Goal: Task Accomplishment & Management: Manage account settings

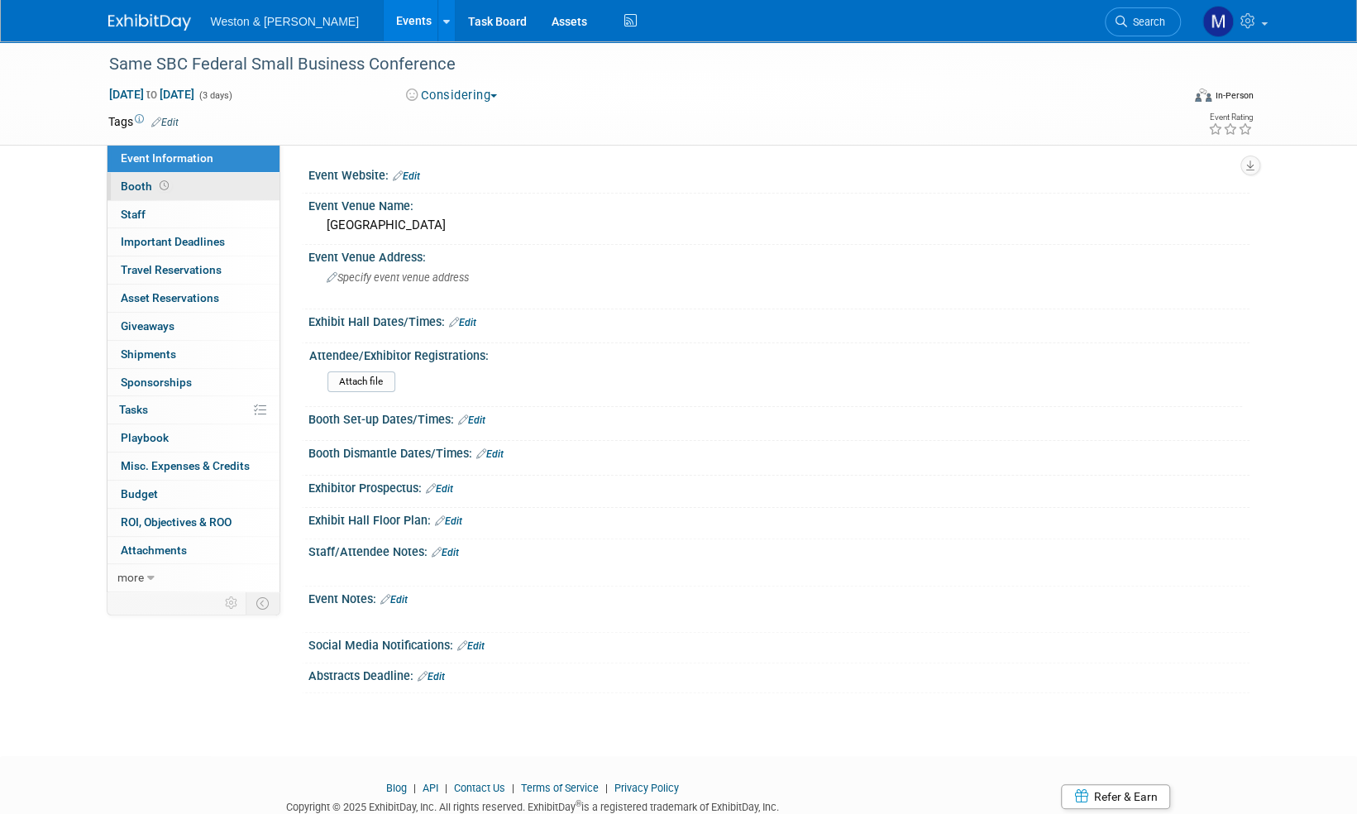
click at [146, 184] on span "Booth" at bounding box center [146, 186] width 51 height 13
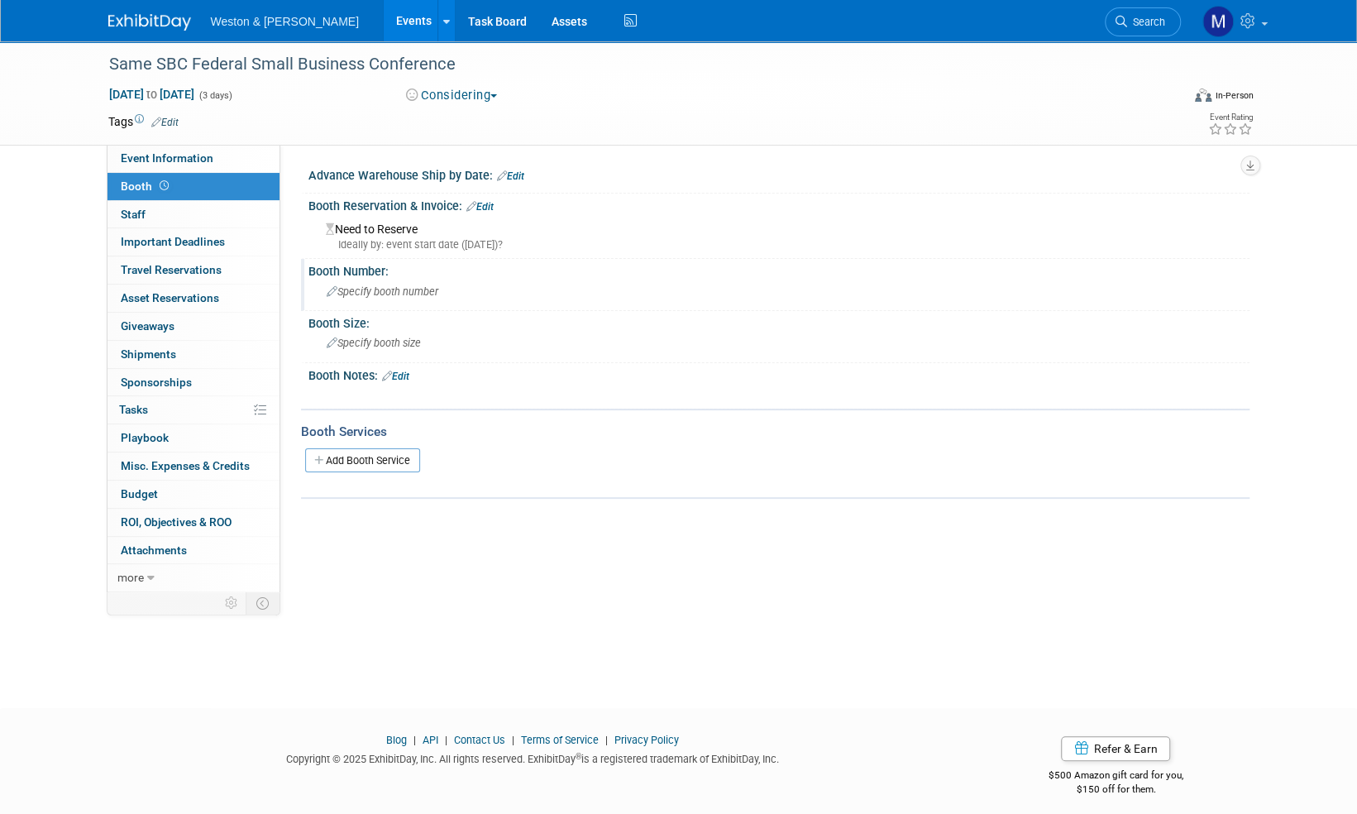
click at [392, 293] on span "Specify booth number" at bounding box center [383, 291] width 112 height 12
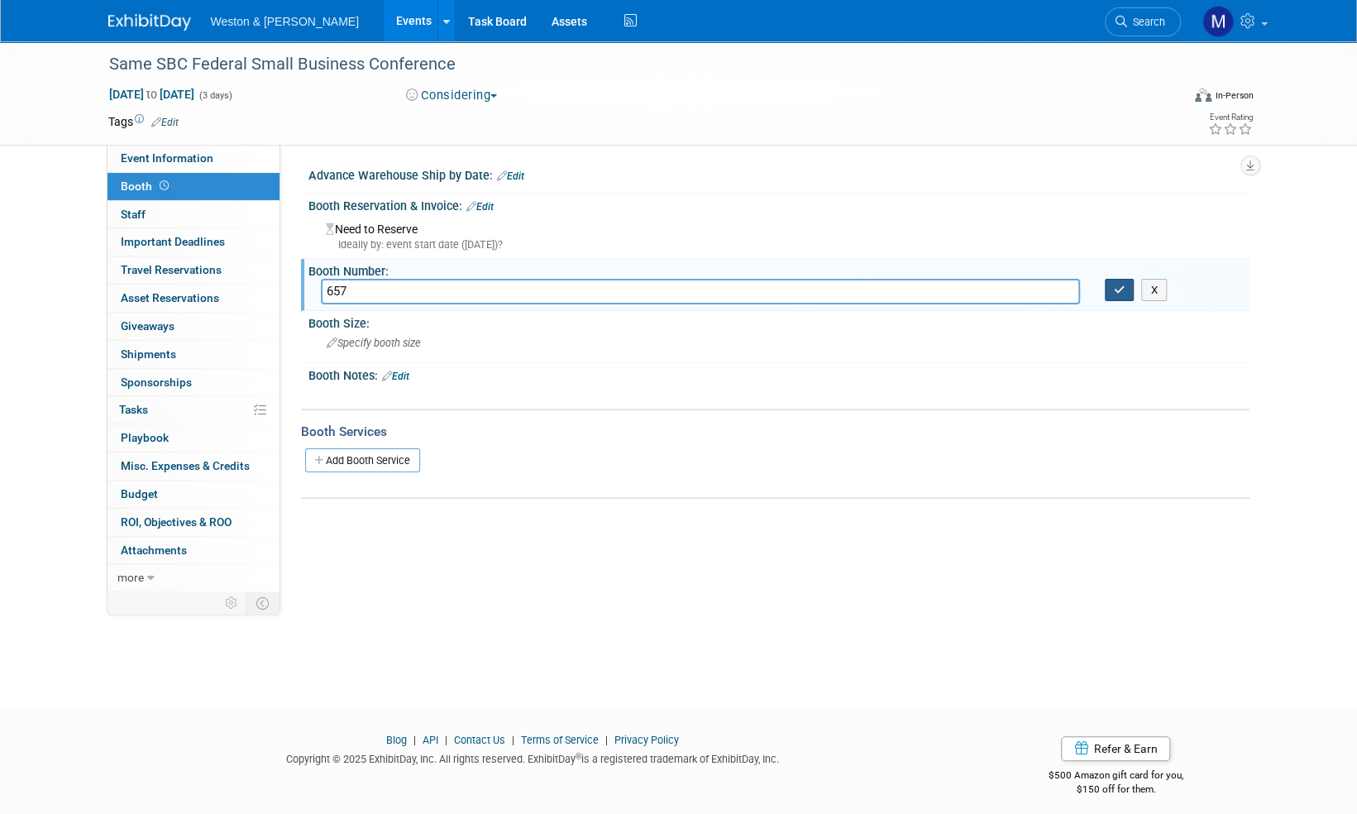
type input "657"
click at [1124, 290] on icon "button" at bounding box center [1120, 290] width 12 height 11
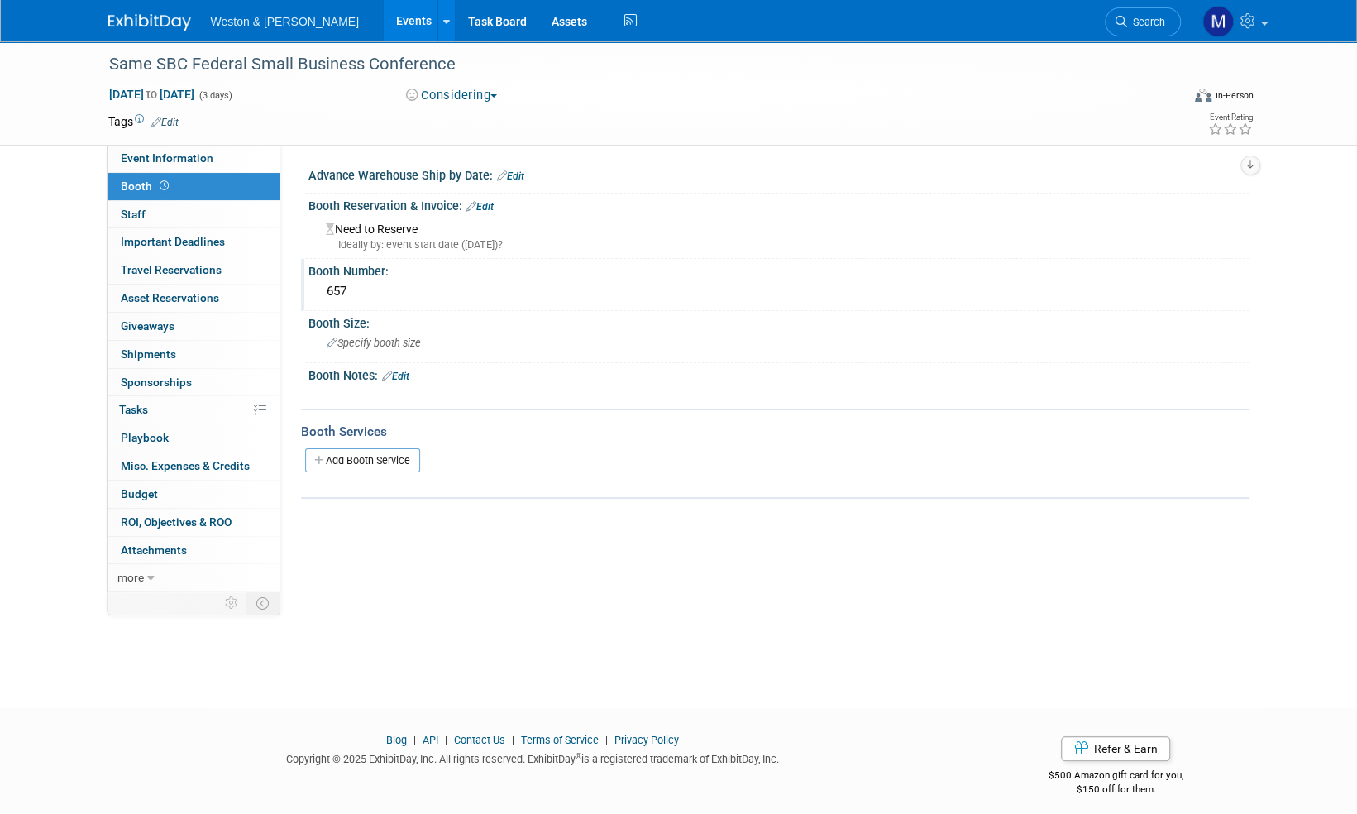
click at [486, 205] on link "Edit" at bounding box center [480, 207] width 27 height 12
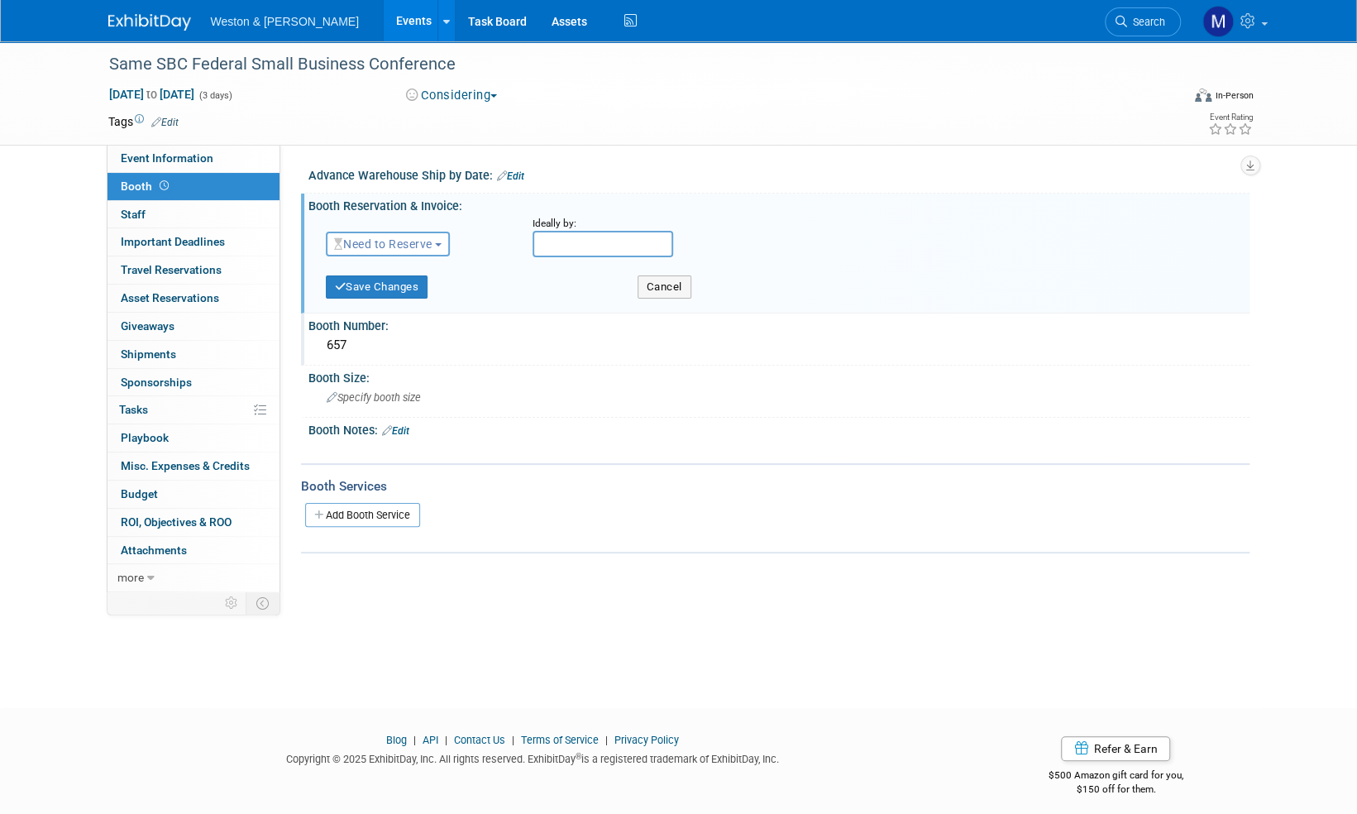
click at [442, 245] on span "button" at bounding box center [438, 244] width 7 height 3
click at [391, 294] on link "Reserved" at bounding box center [415, 295] width 177 height 23
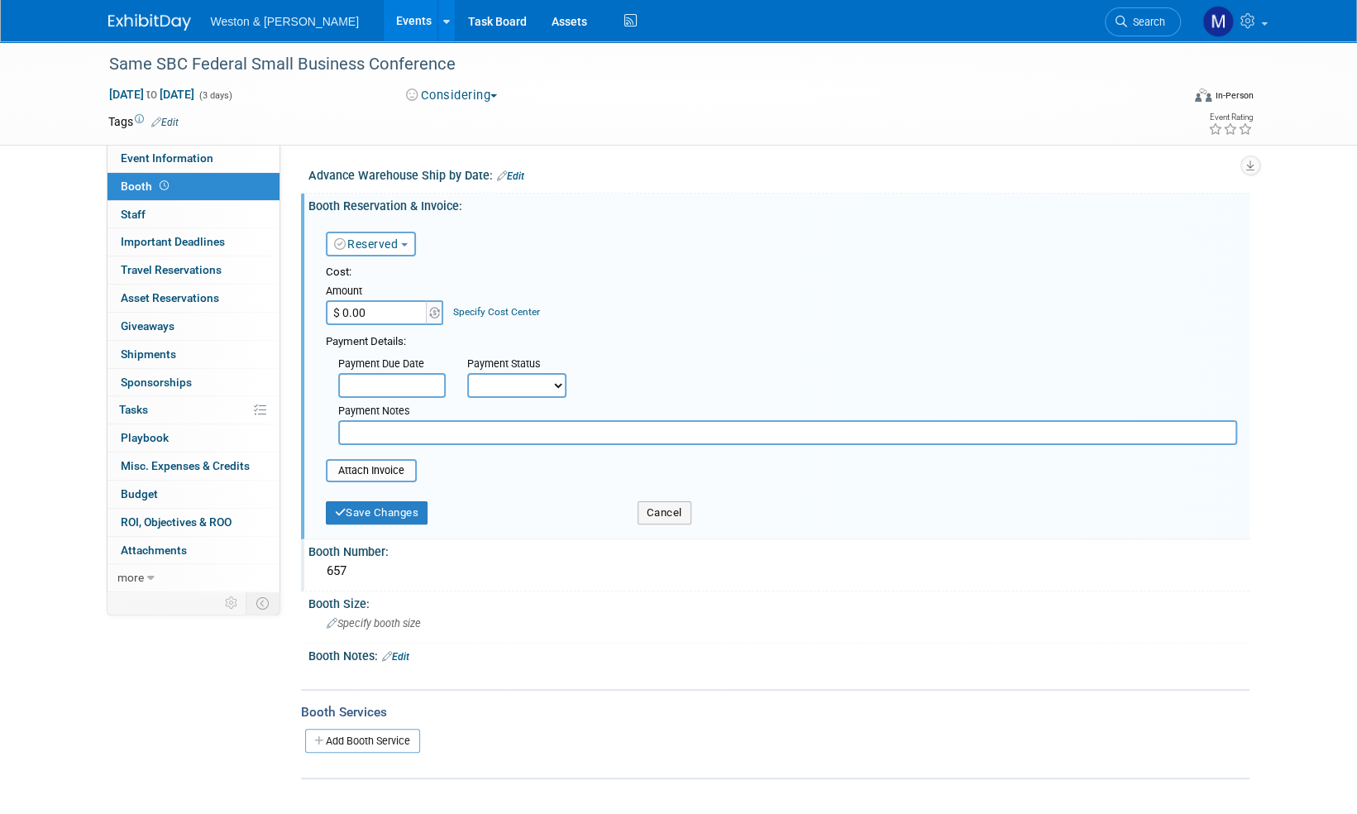
click at [384, 312] on input "$ 0.00" at bounding box center [377, 312] width 103 height 25
type input "$ 3,500.00"
click at [594, 310] on div "Cost: Amount $ 3,500.00 Specify Cost Center Cost Center -- Not Specified --" at bounding box center [782, 295] width 912 height 60
click at [554, 385] on select "Not Paid Yet Partially Paid Paid in Full" at bounding box center [516, 385] width 99 height 25
select select "1"
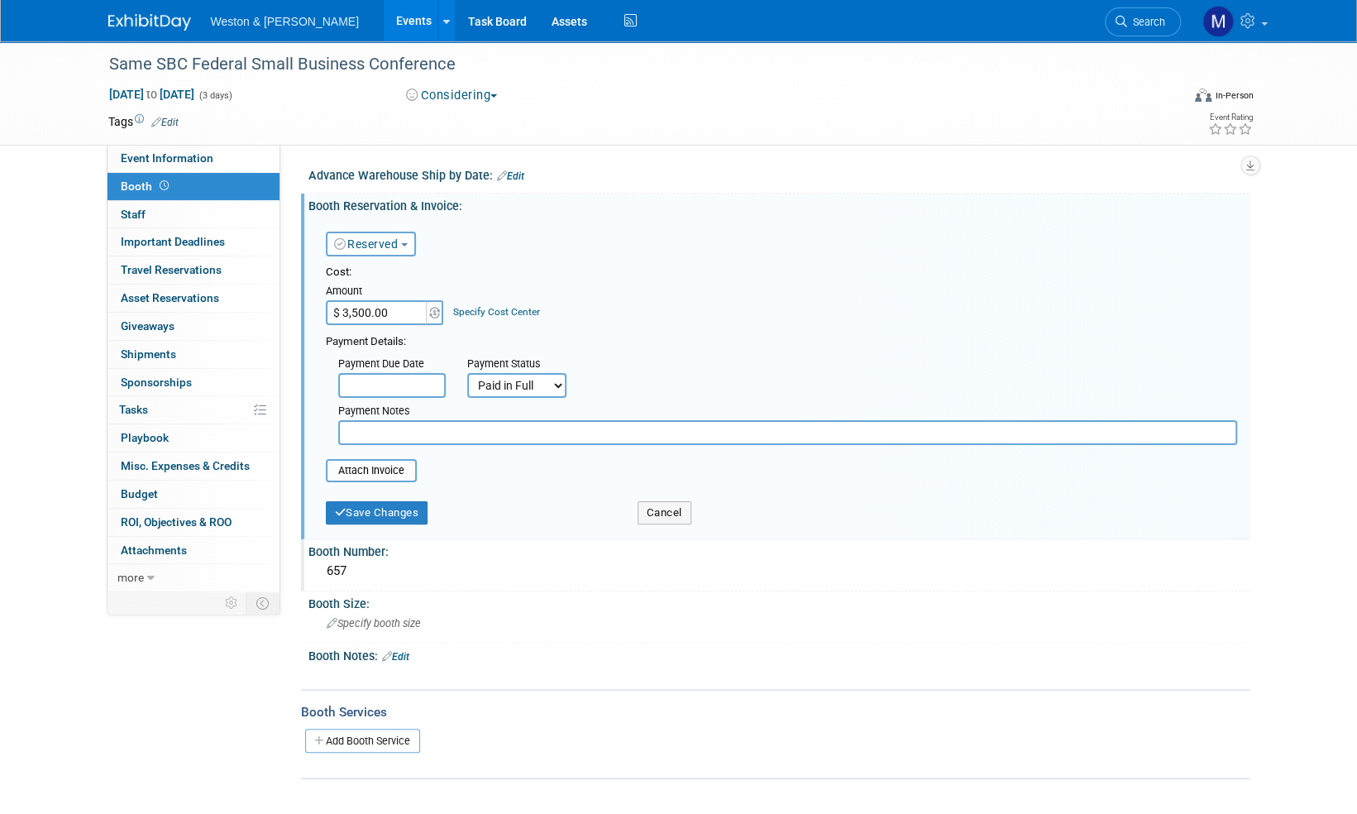
click at [467, 373] on select "Not Paid Yet Partially Paid Paid in Full" at bounding box center [516, 385] width 99 height 25
click at [371, 467] on input "file" at bounding box center [316, 471] width 197 height 20
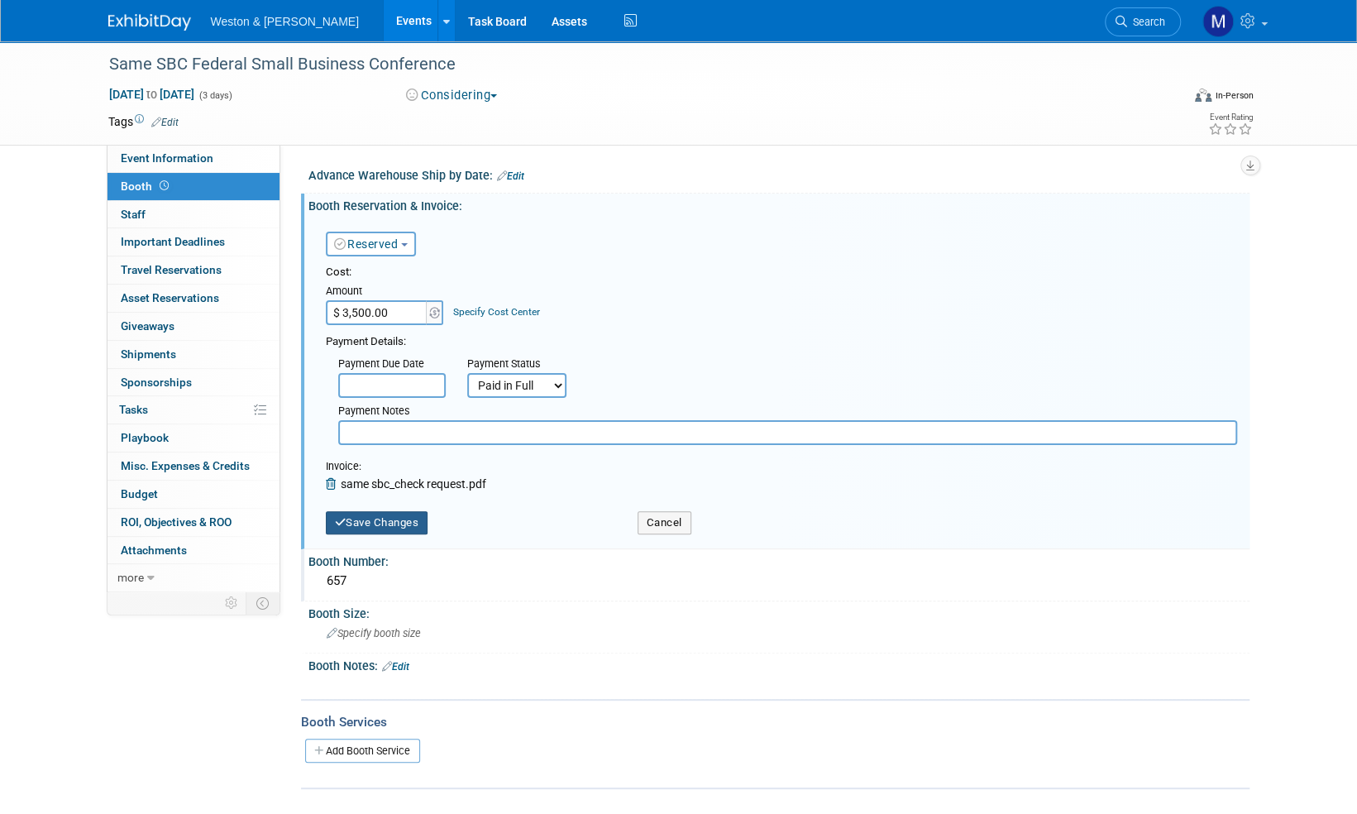
click at [369, 528] on button "Save Changes" at bounding box center [377, 522] width 103 height 23
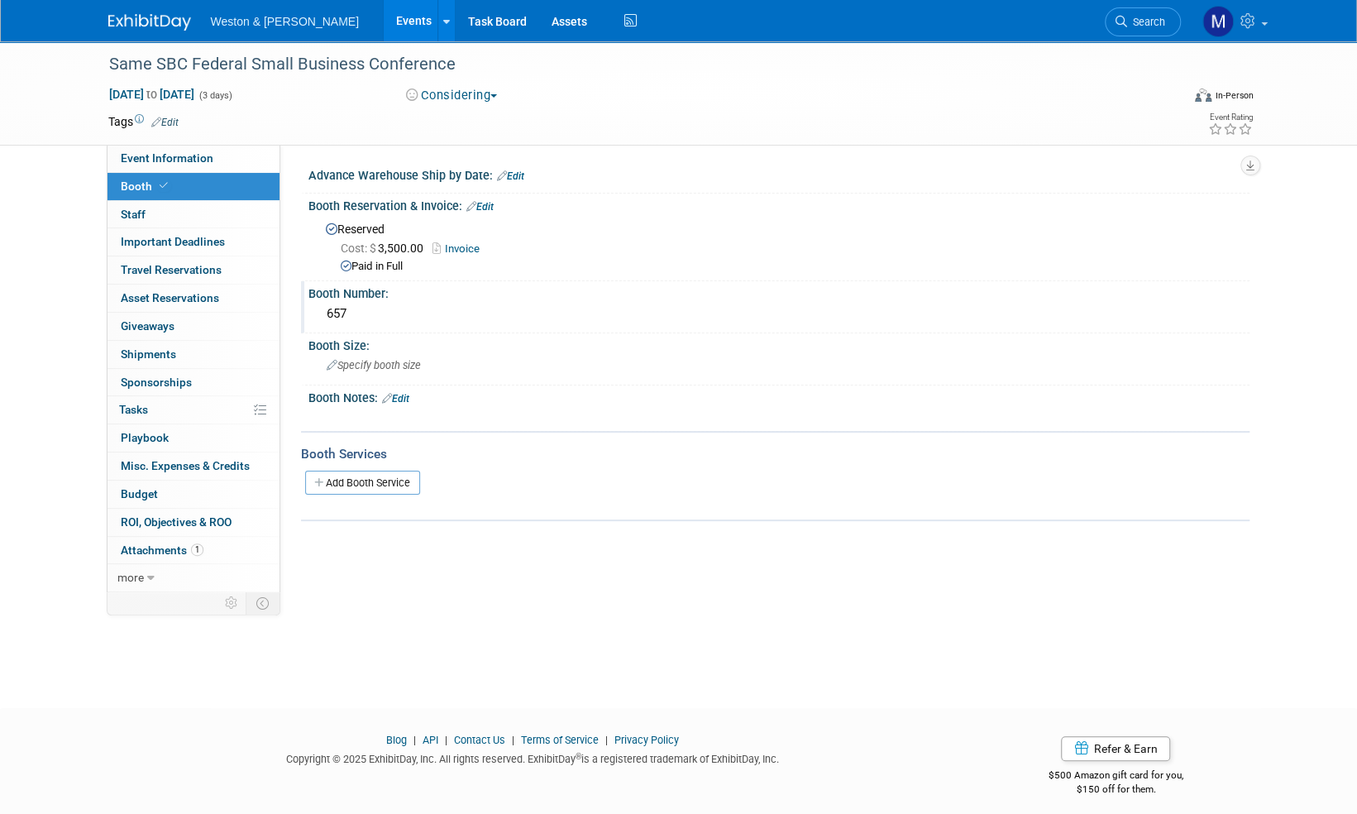
click at [488, 204] on link "Edit" at bounding box center [480, 207] width 27 height 12
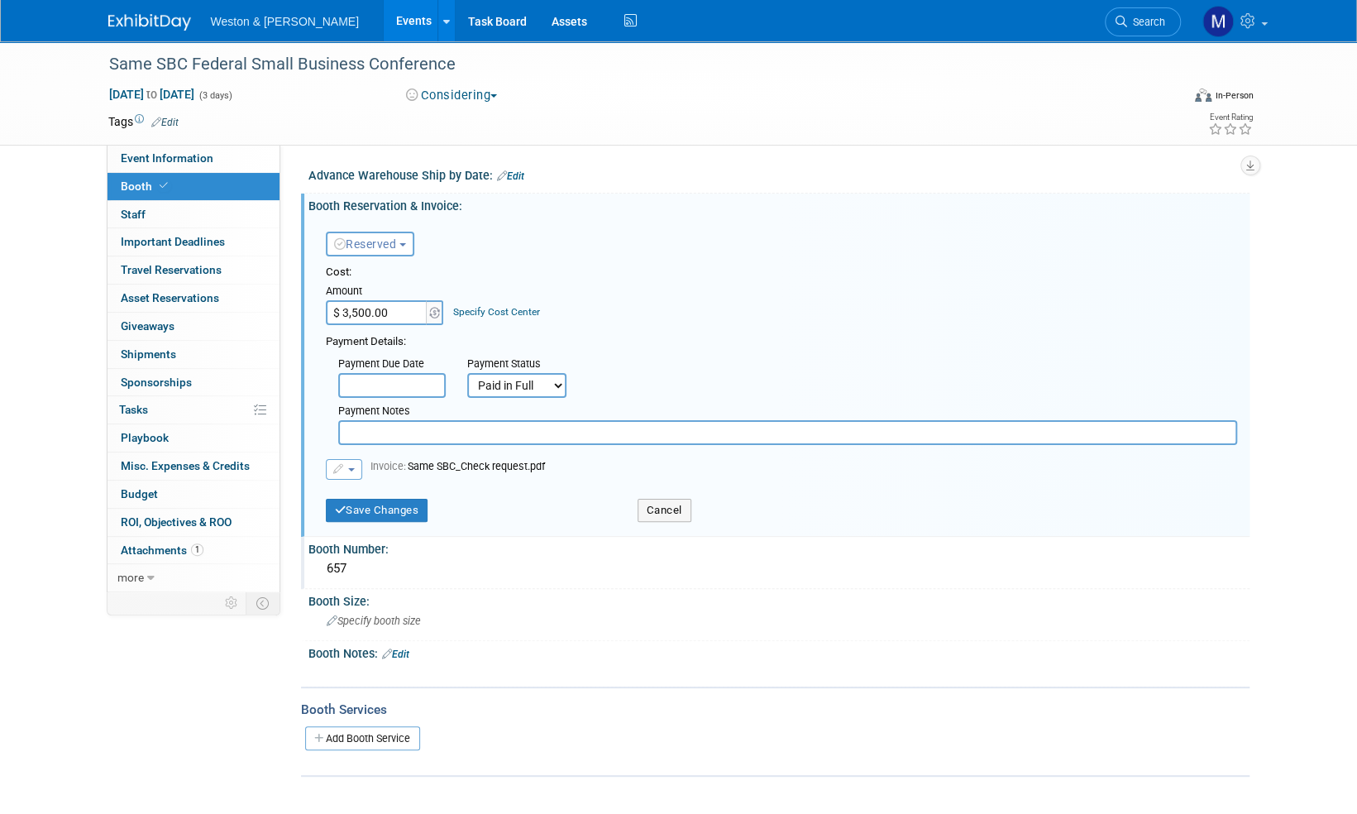
click at [355, 467] on button "button" at bounding box center [344, 469] width 36 height 21
click at [576, 533] on div "Booth Reservation & Invoice: Edit Reserved Need to Reserve Reserved No Reservat…" at bounding box center [775, 365] width 949 height 343
click at [157, 548] on span "Attachments 1" at bounding box center [162, 549] width 83 height 13
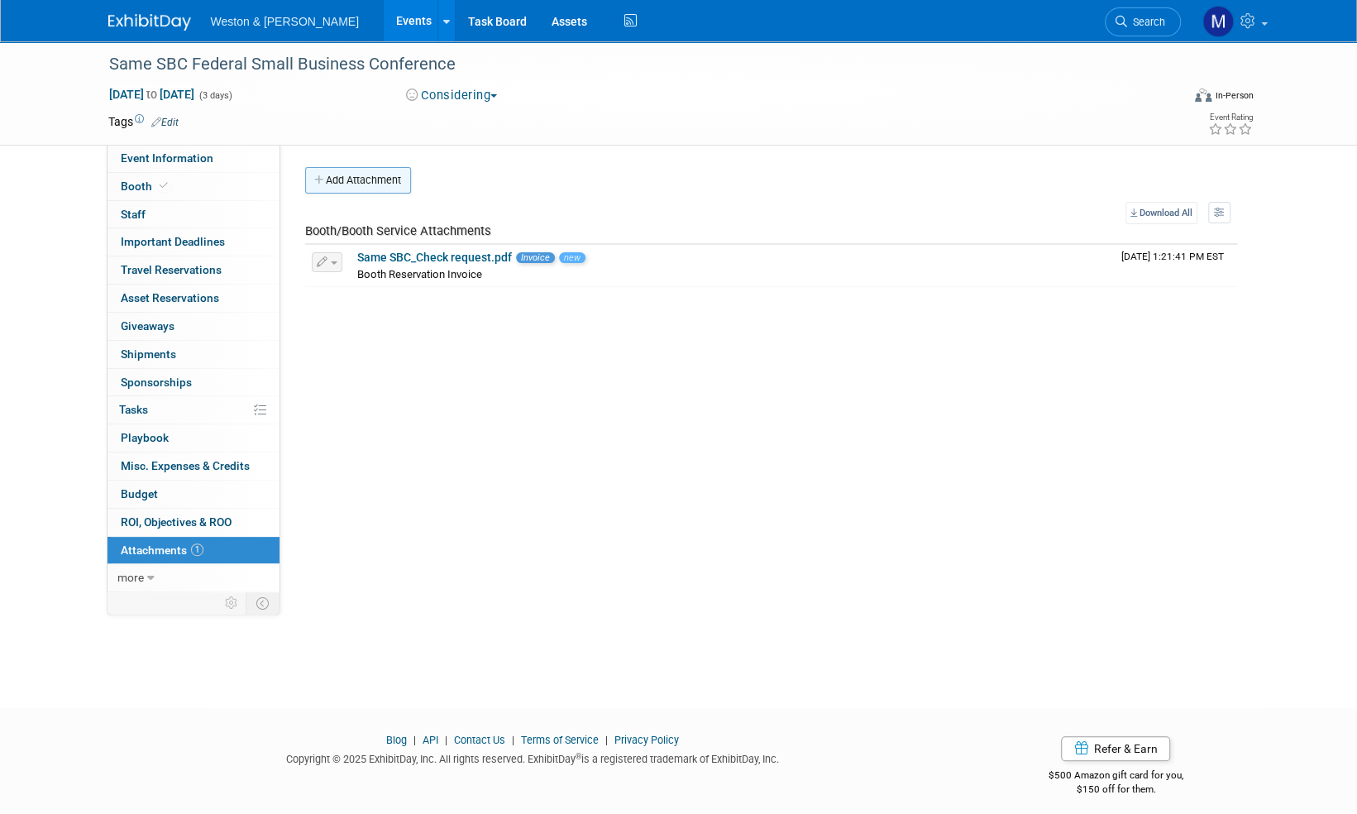
click at [360, 181] on button "Add Attachment" at bounding box center [358, 180] width 106 height 26
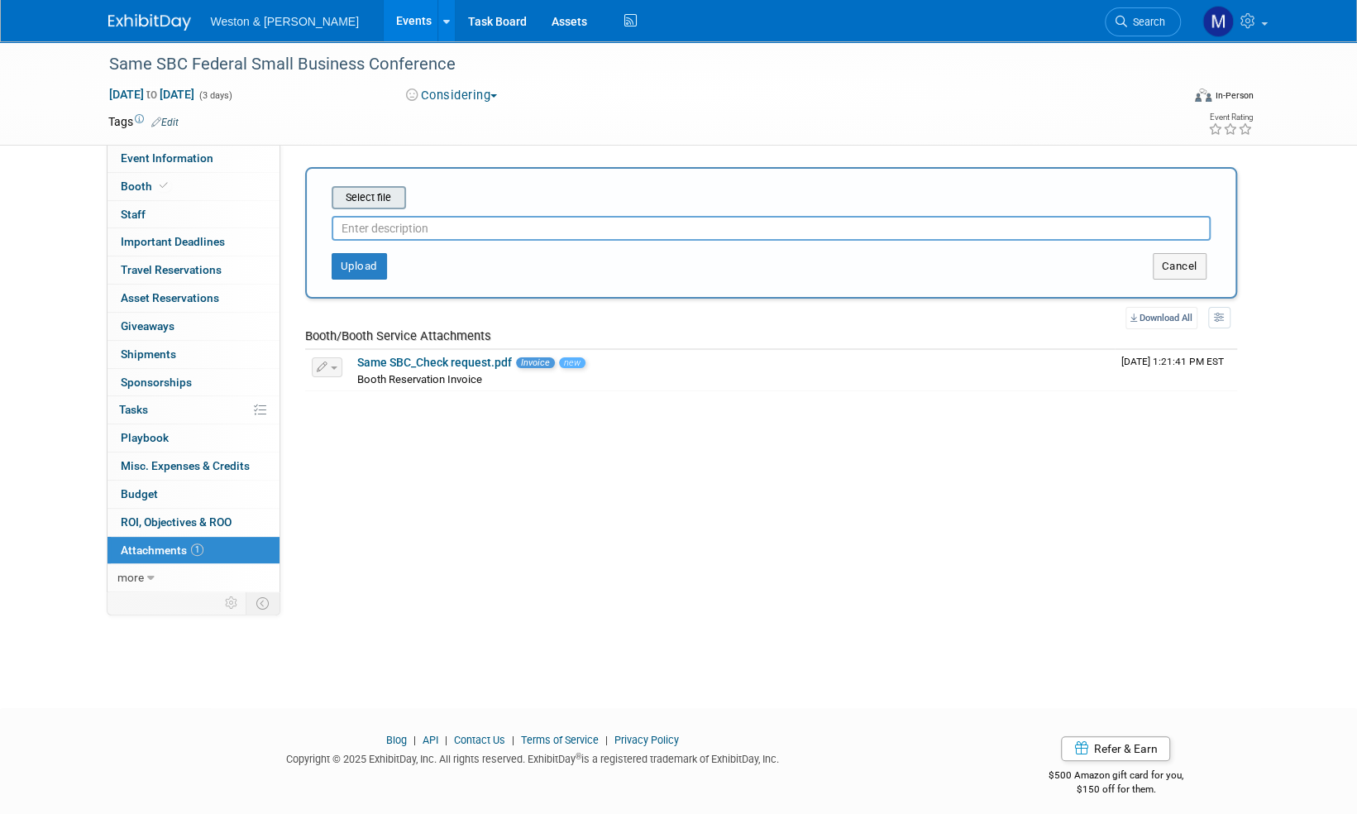
click at [366, 194] on input "file" at bounding box center [306, 198] width 197 height 20
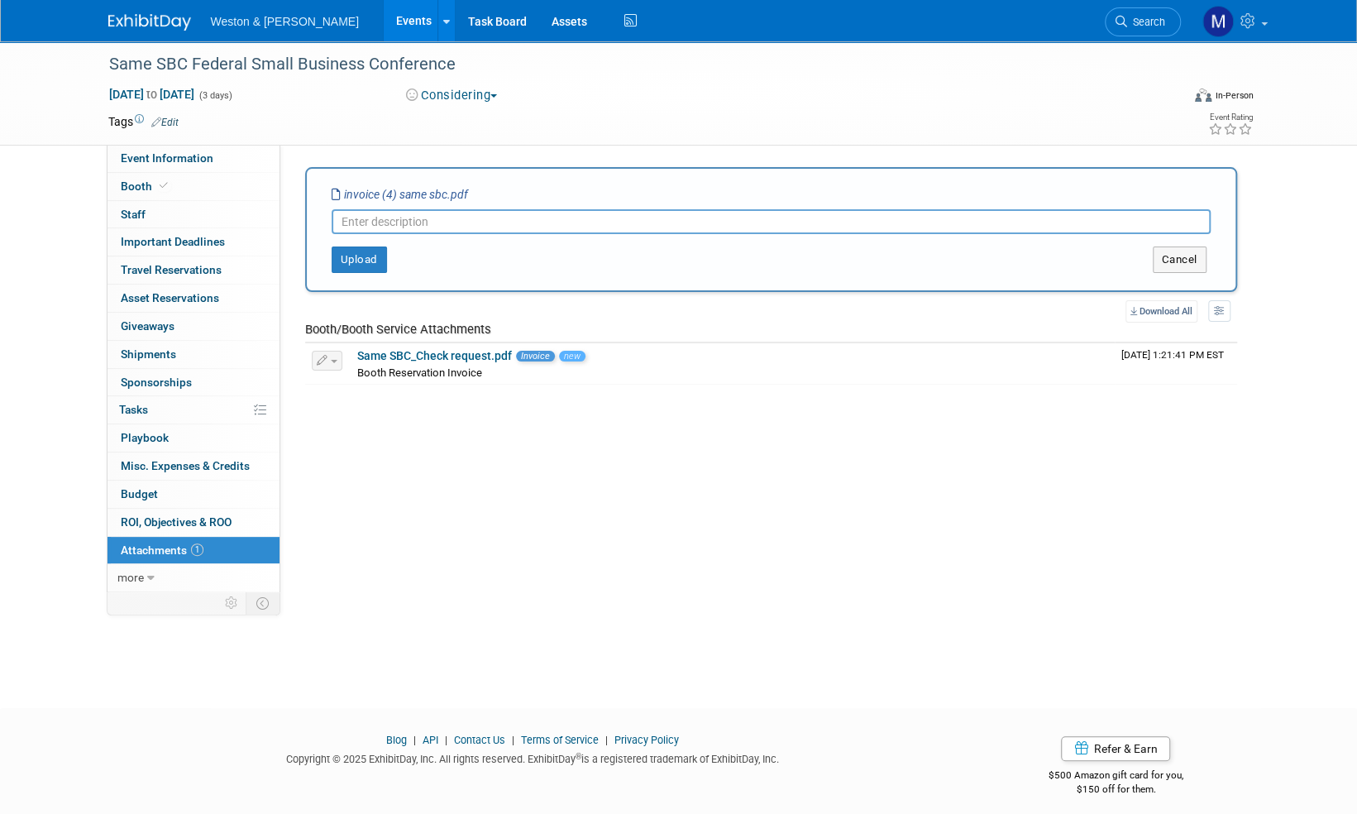
click at [371, 227] on input "text" at bounding box center [771, 221] width 879 height 25
type input "Booth invoice"
click at [361, 260] on button "Upload" at bounding box center [359, 260] width 55 height 26
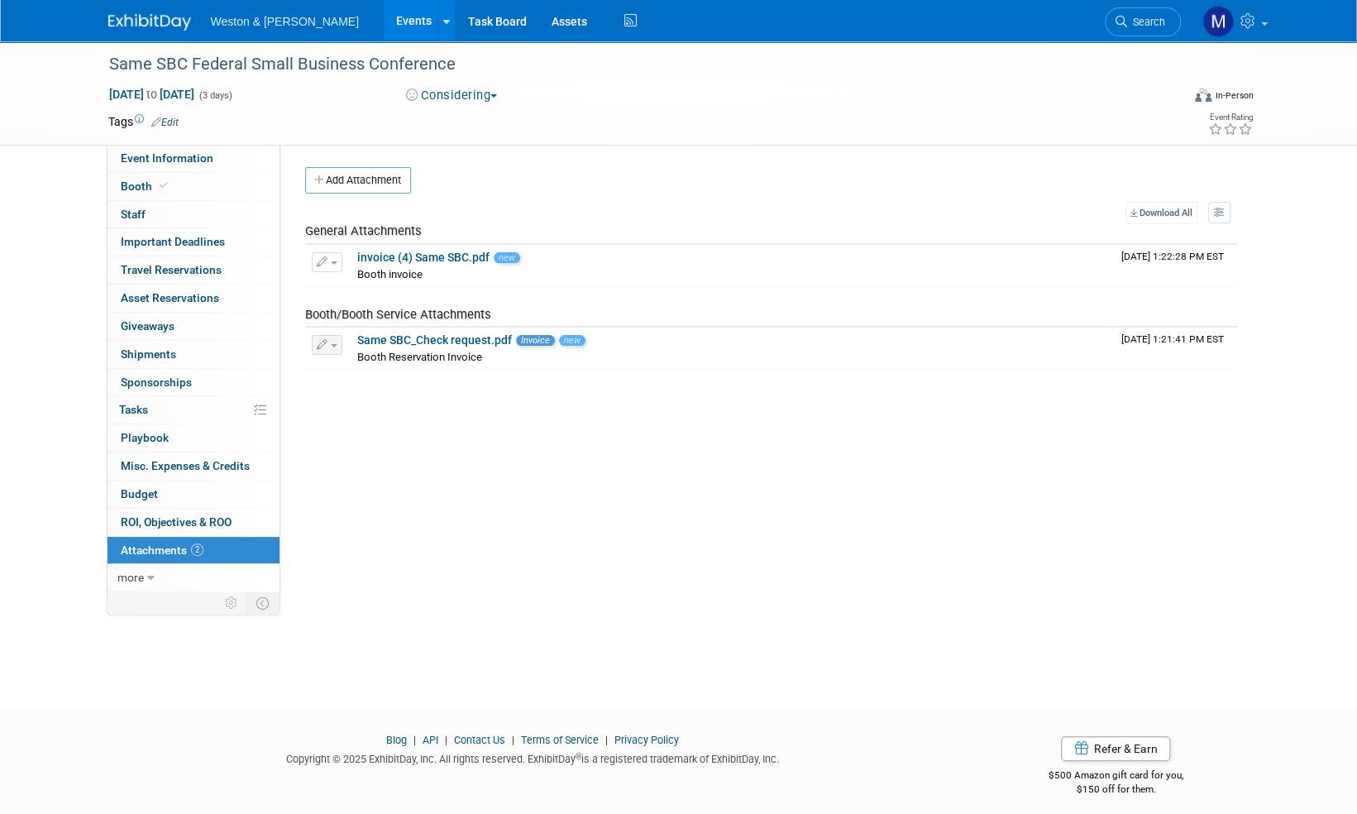
click at [146, 24] on img at bounding box center [149, 22] width 83 height 17
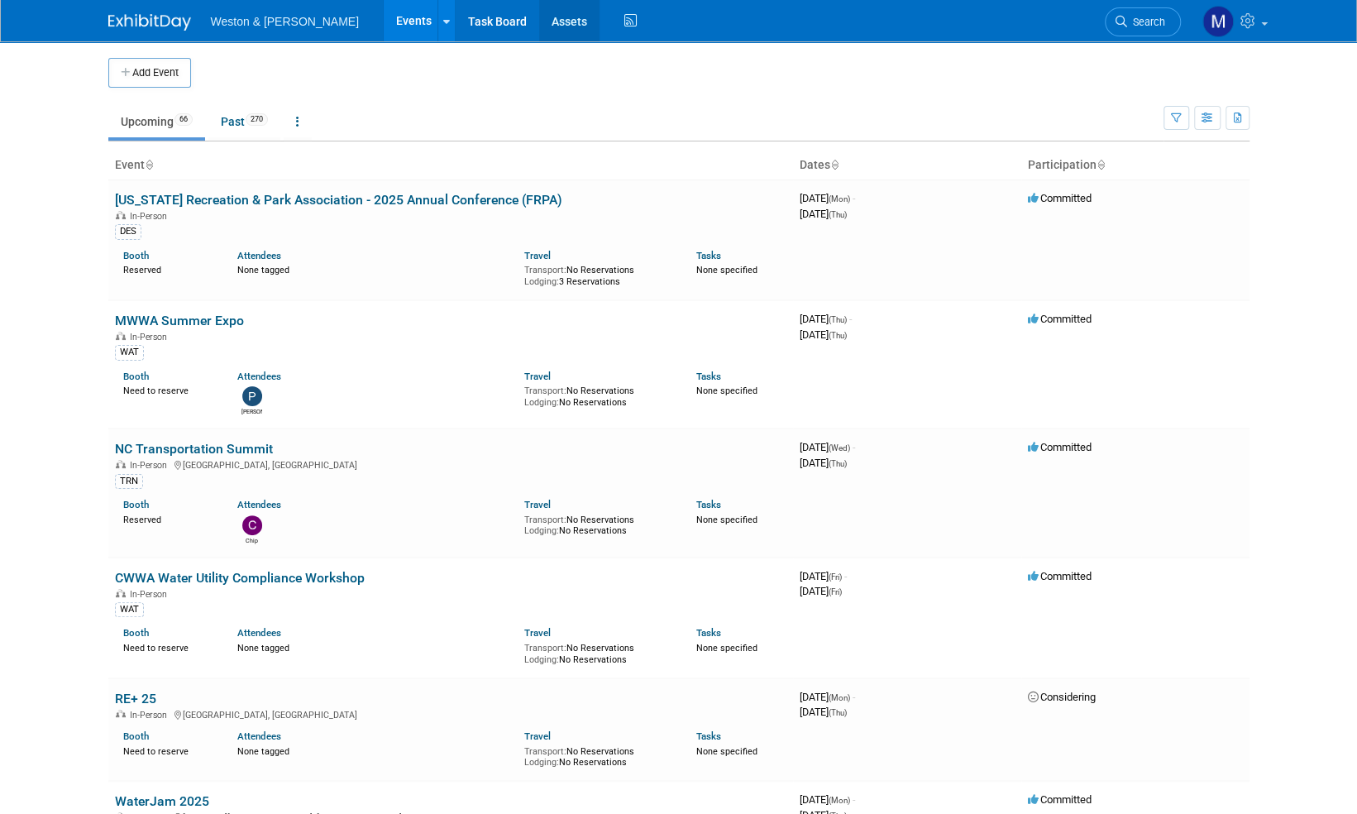
click at [539, 20] on link "Assets" at bounding box center [569, 20] width 60 height 41
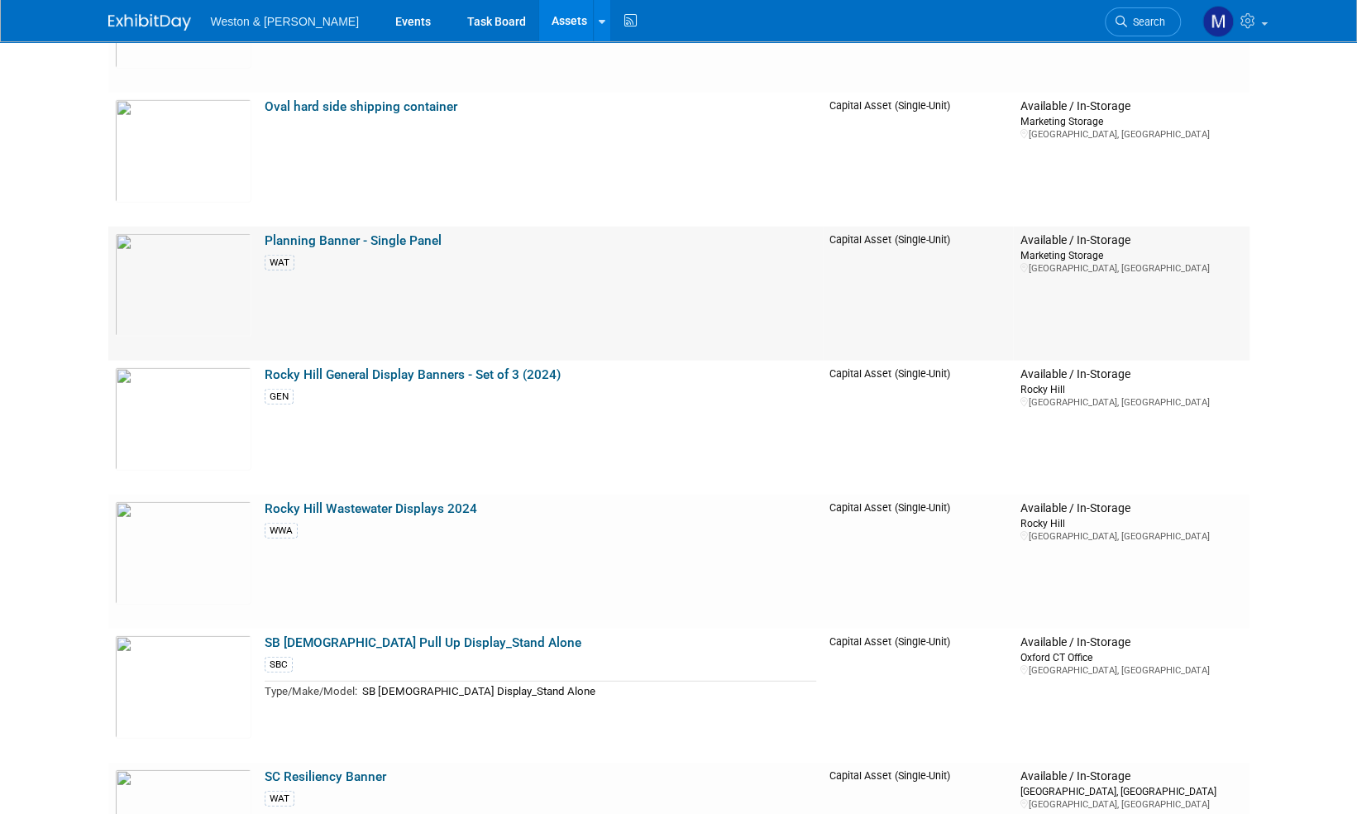
scroll to position [6701, 0]
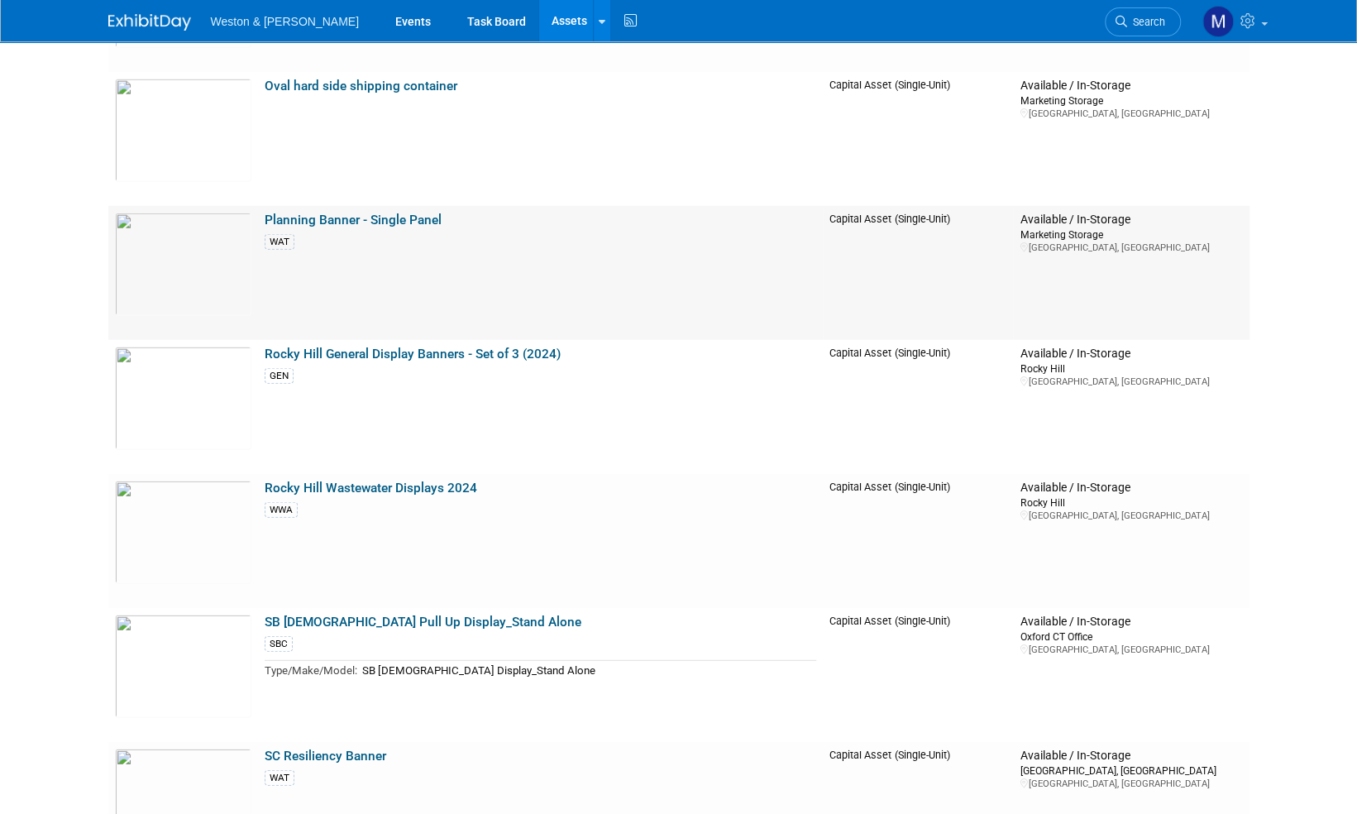
click at [342, 220] on link "Planning Banner - Single Panel" at bounding box center [353, 220] width 177 height 15
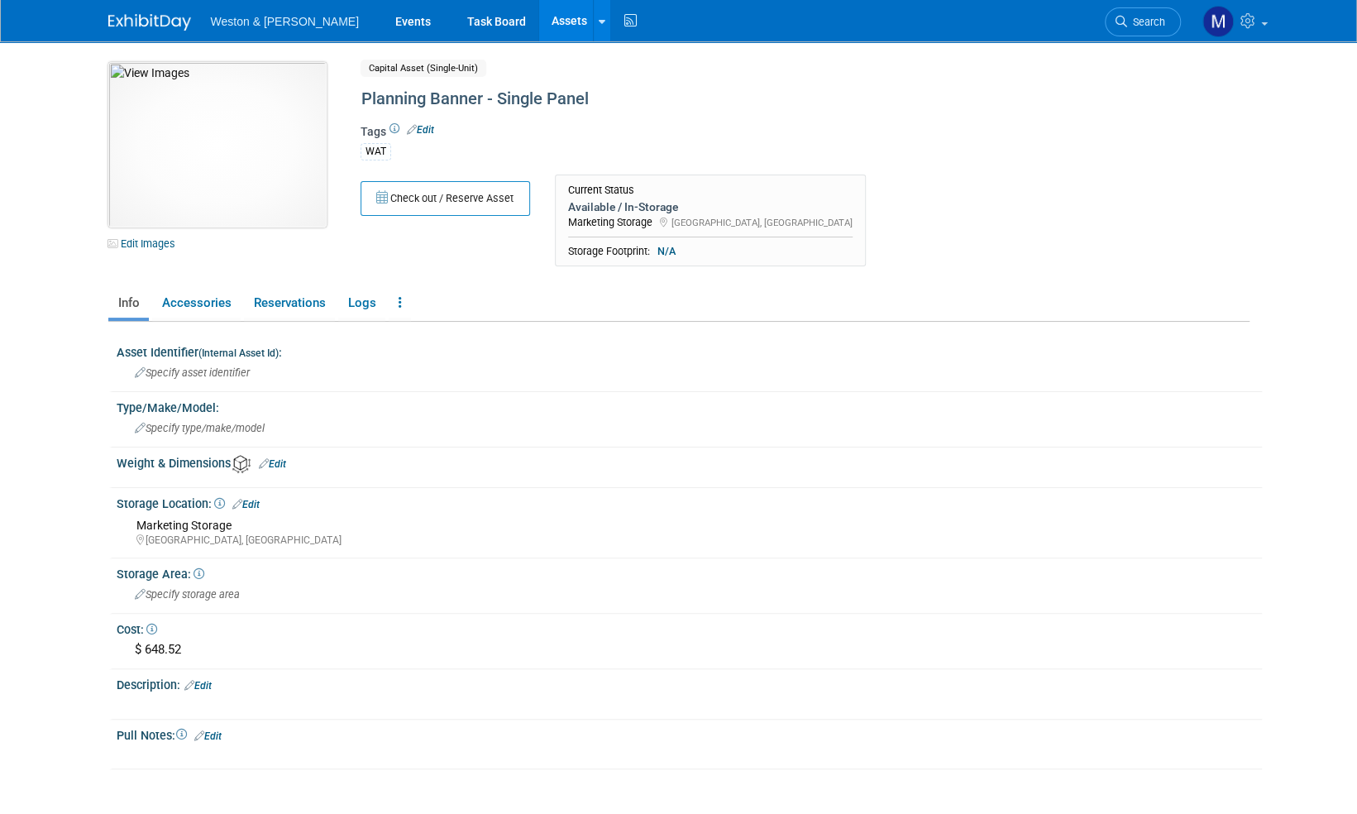
click at [291, 159] on img at bounding box center [217, 144] width 218 height 165
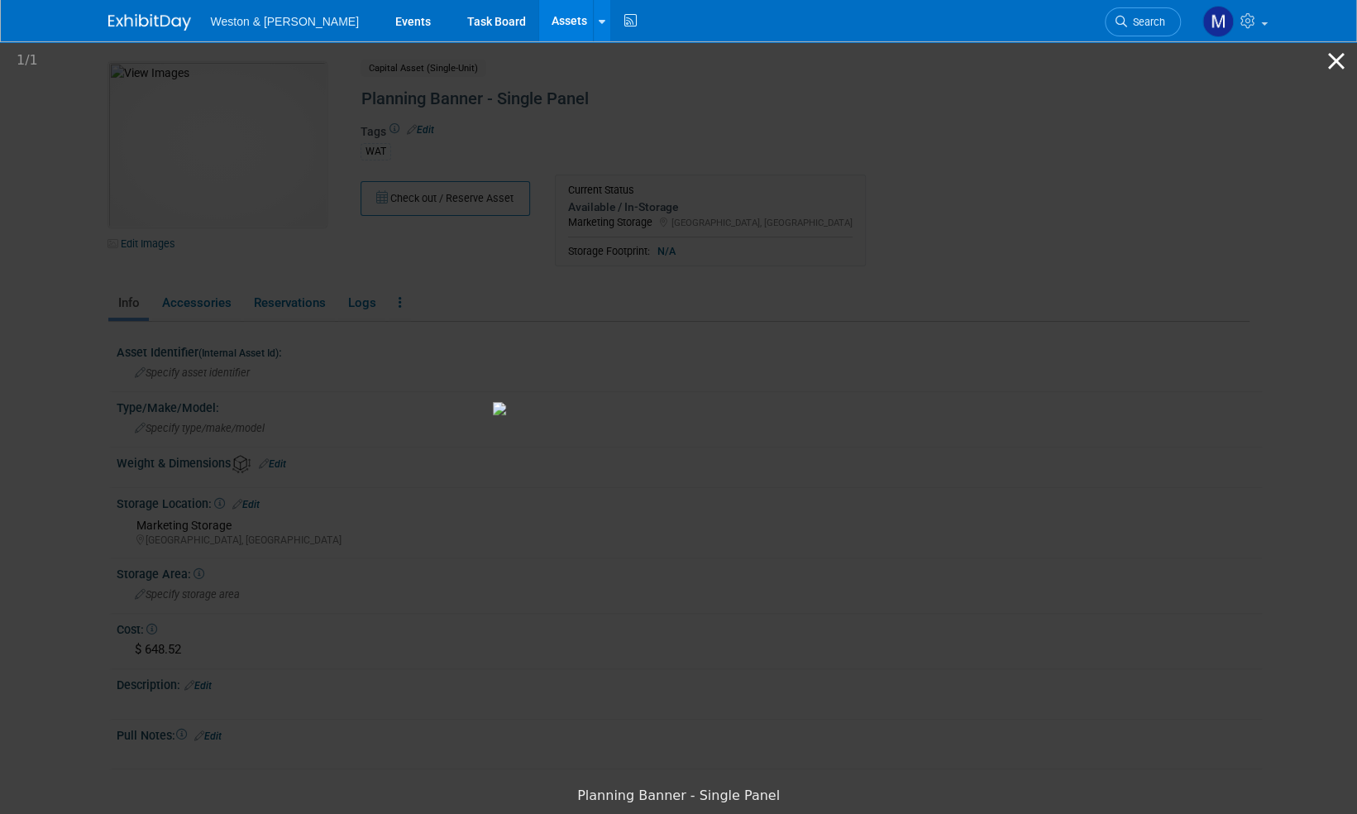
click at [1337, 61] on button "Close gallery" at bounding box center [1336, 60] width 41 height 39
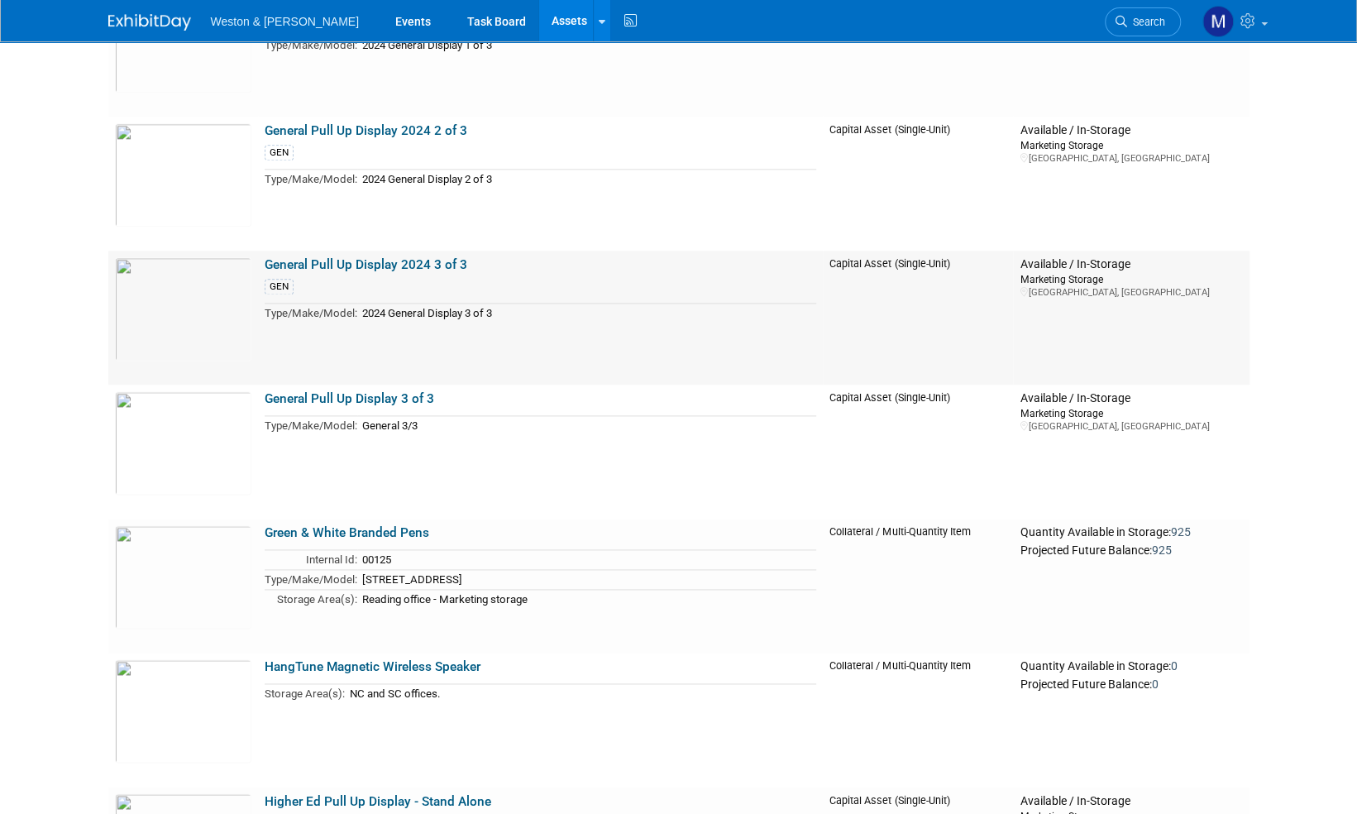
scroll to position [5294, 0]
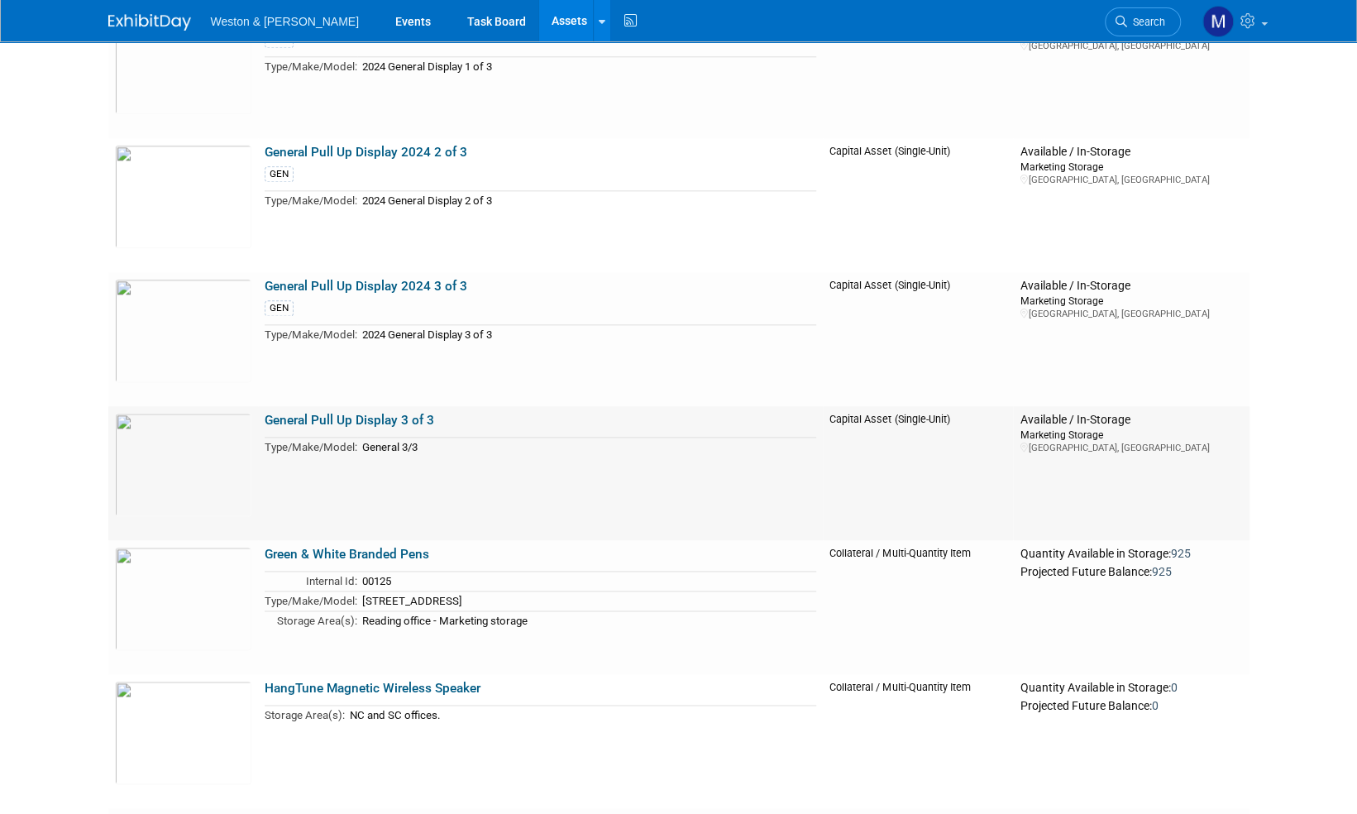
click at [289, 419] on link "General Pull Up Display 3 of 3" at bounding box center [350, 420] width 170 height 15
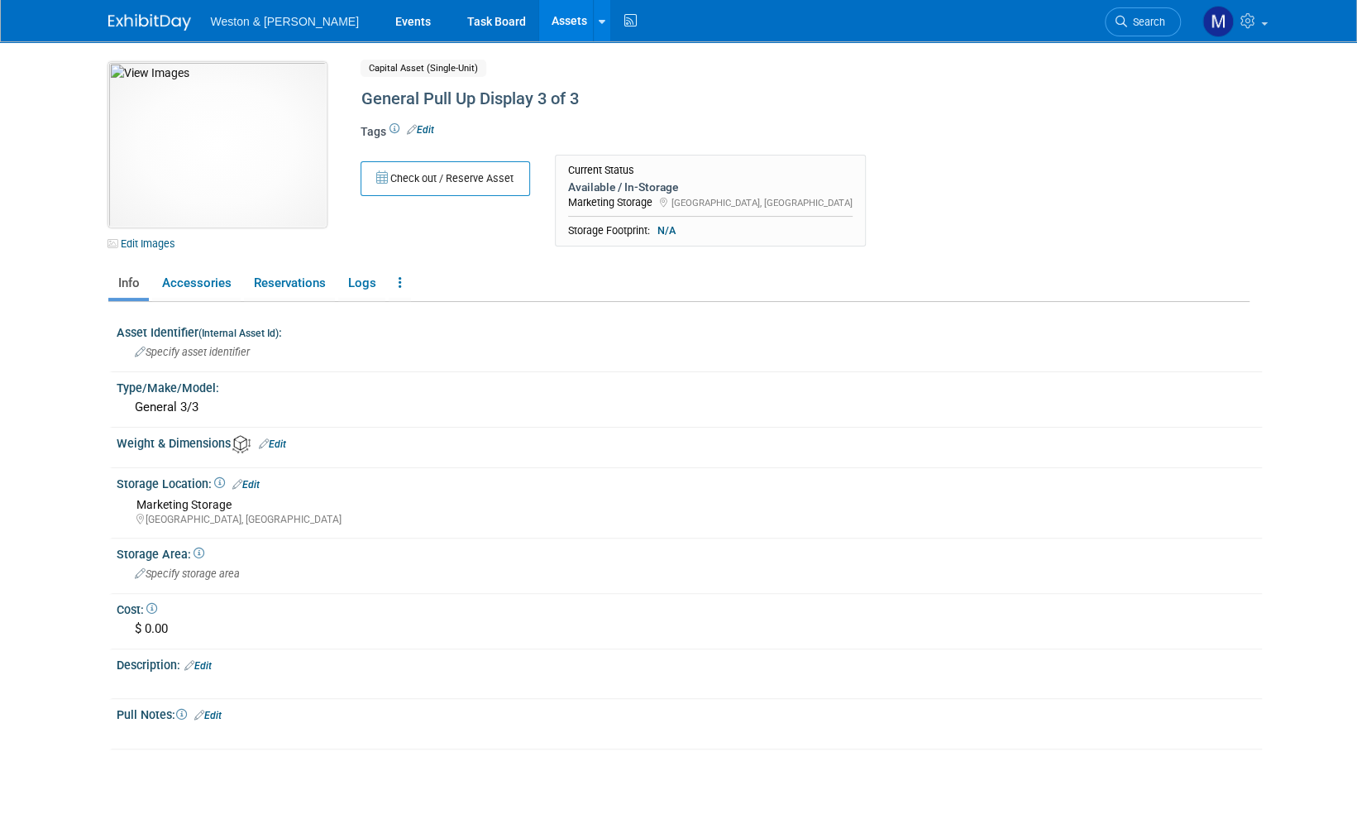
click at [232, 141] on img at bounding box center [217, 144] width 218 height 165
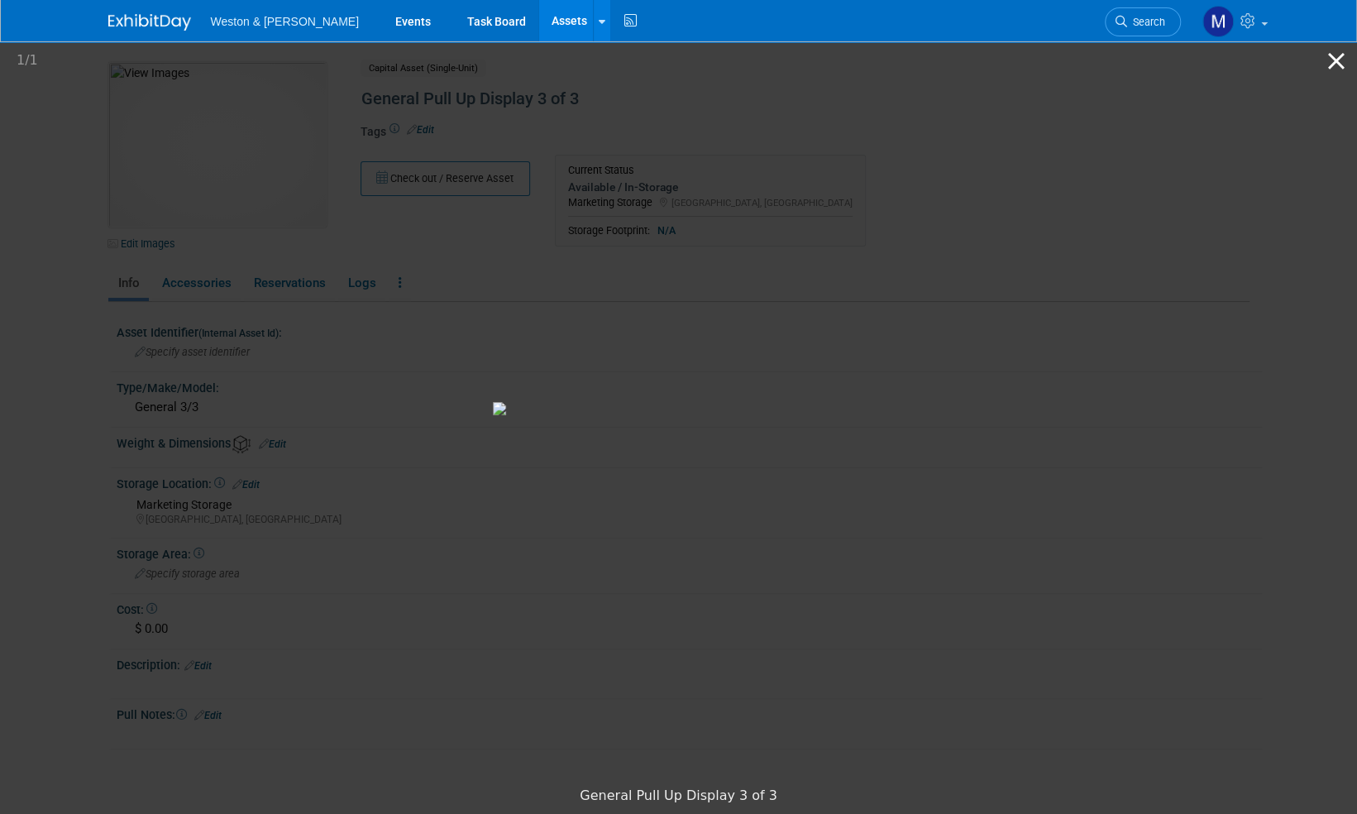
click at [1336, 63] on button "Close gallery" at bounding box center [1336, 60] width 41 height 39
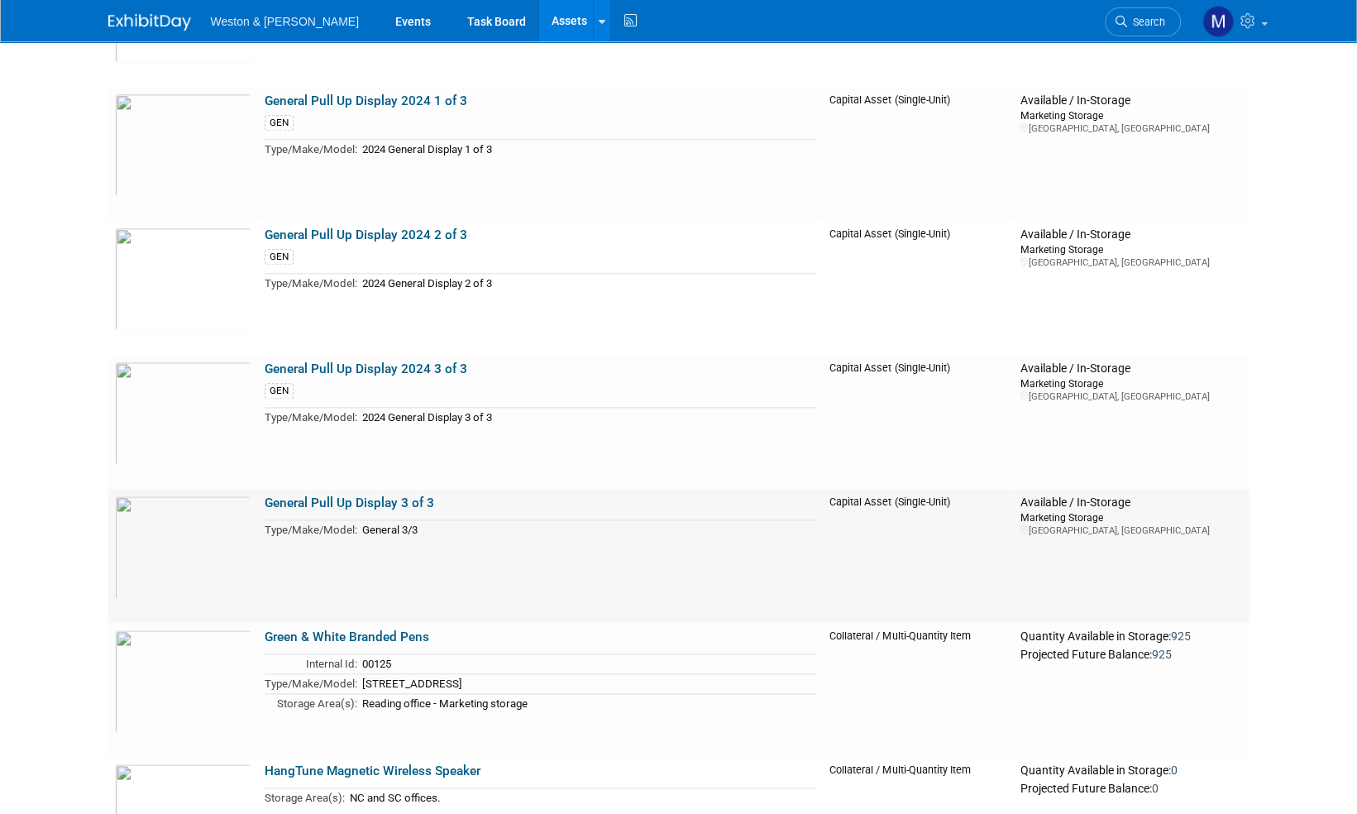
scroll to position [5129, 0]
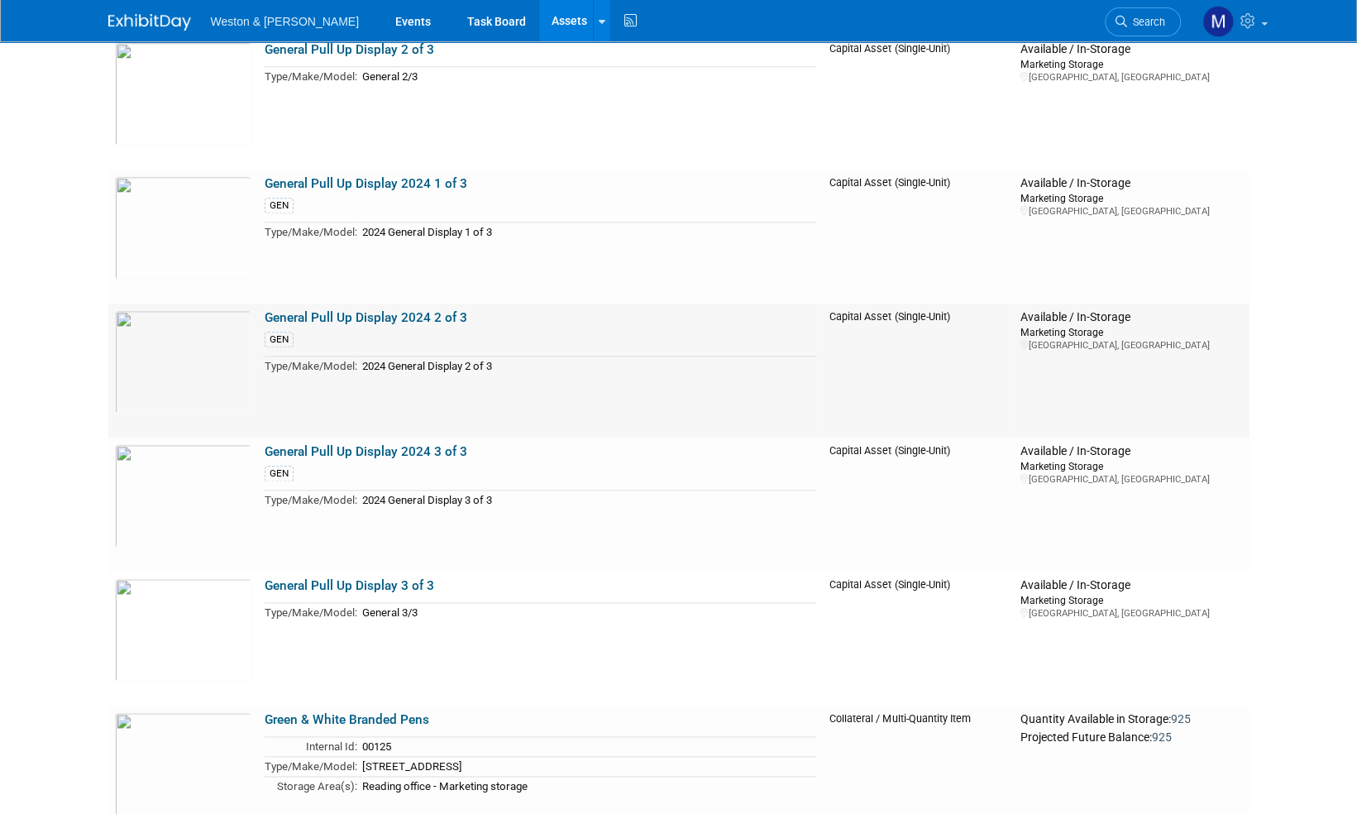
click at [331, 317] on link "General Pull Up Display 2024 2 of 3" at bounding box center [366, 317] width 203 height 15
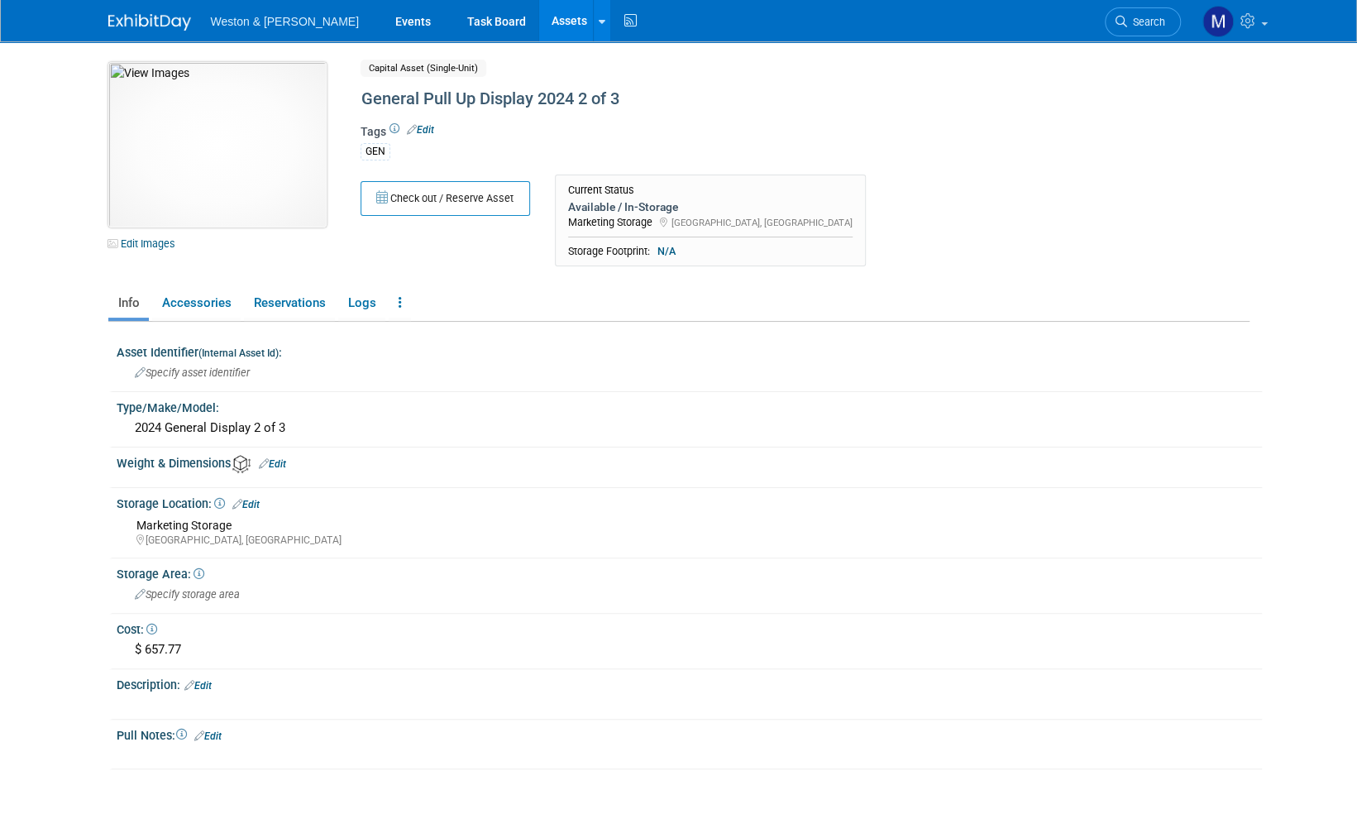
click at [202, 162] on img at bounding box center [217, 144] width 218 height 165
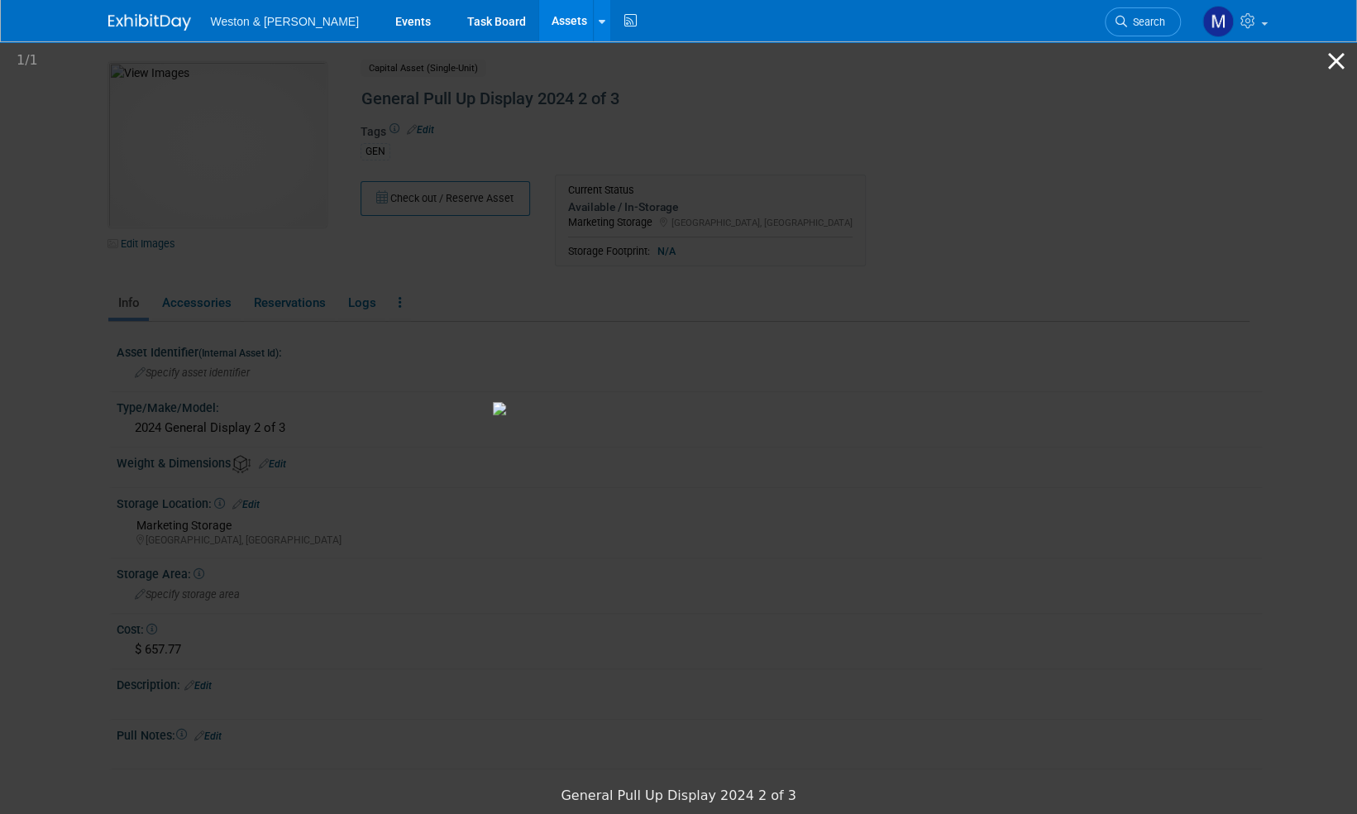
drag, startPoint x: 1340, startPoint y: 58, endPoint x: 1332, endPoint y: 60, distance: 8.4
click at [1340, 58] on button "Close gallery" at bounding box center [1336, 60] width 41 height 39
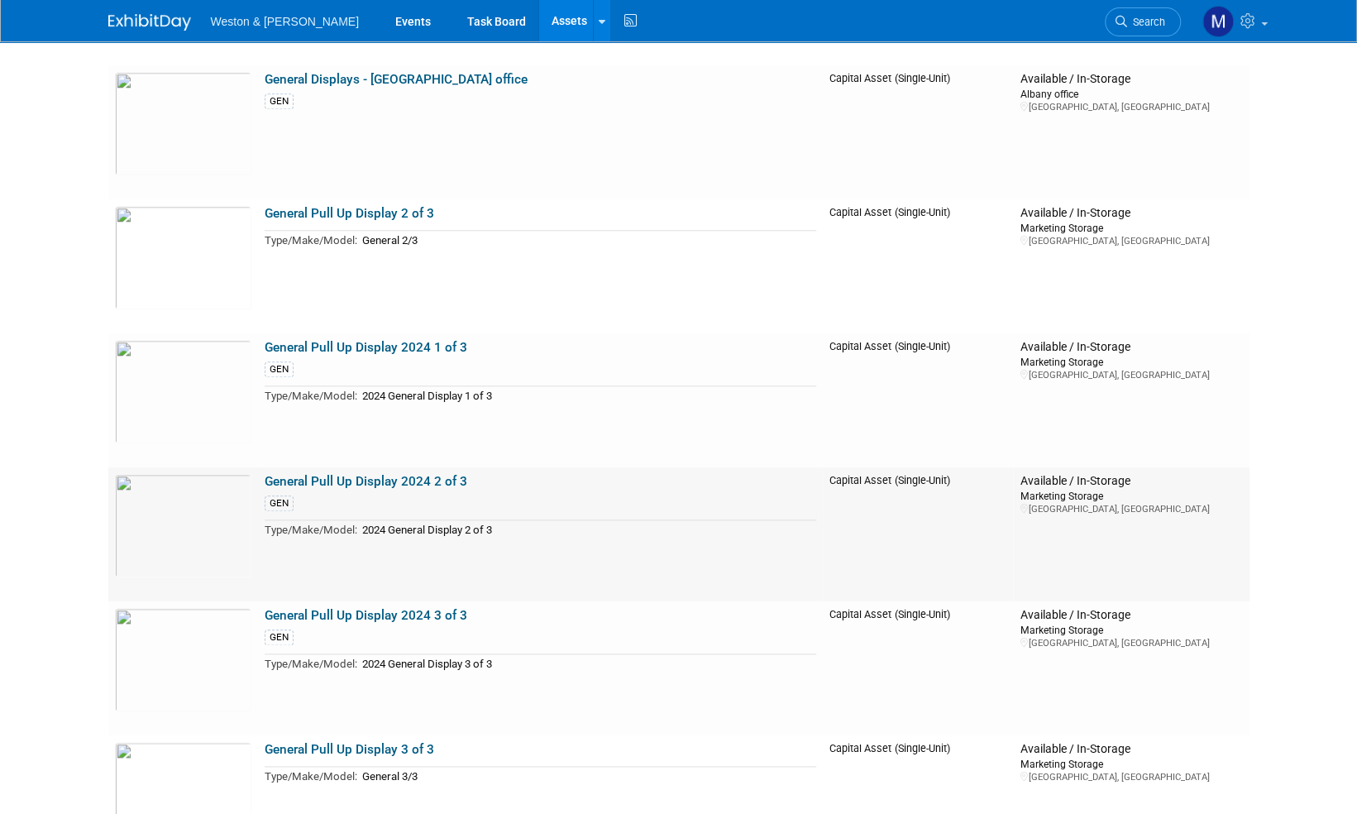
scroll to position [4881, 0]
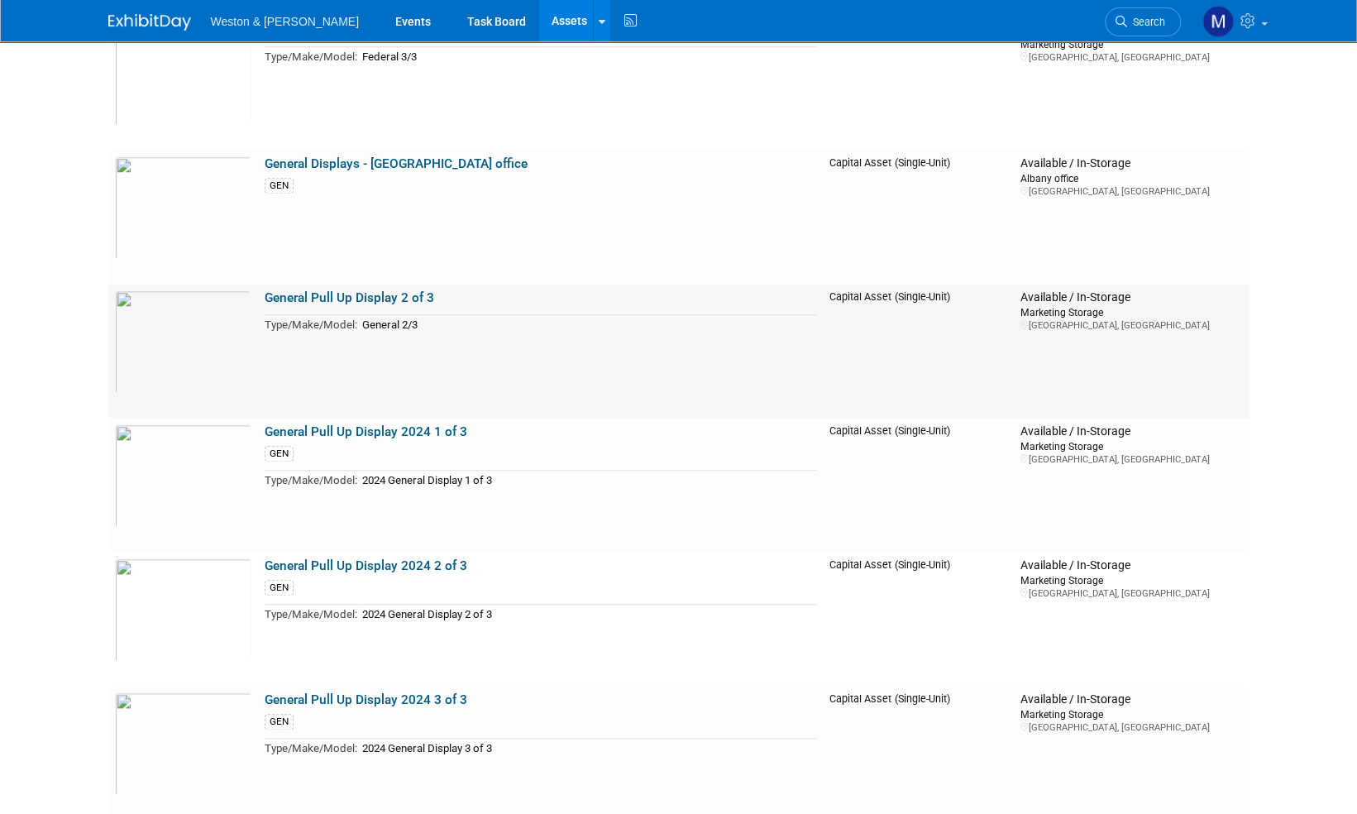
click at [364, 299] on link "General Pull Up Display 2 of 3" at bounding box center [350, 297] width 170 height 15
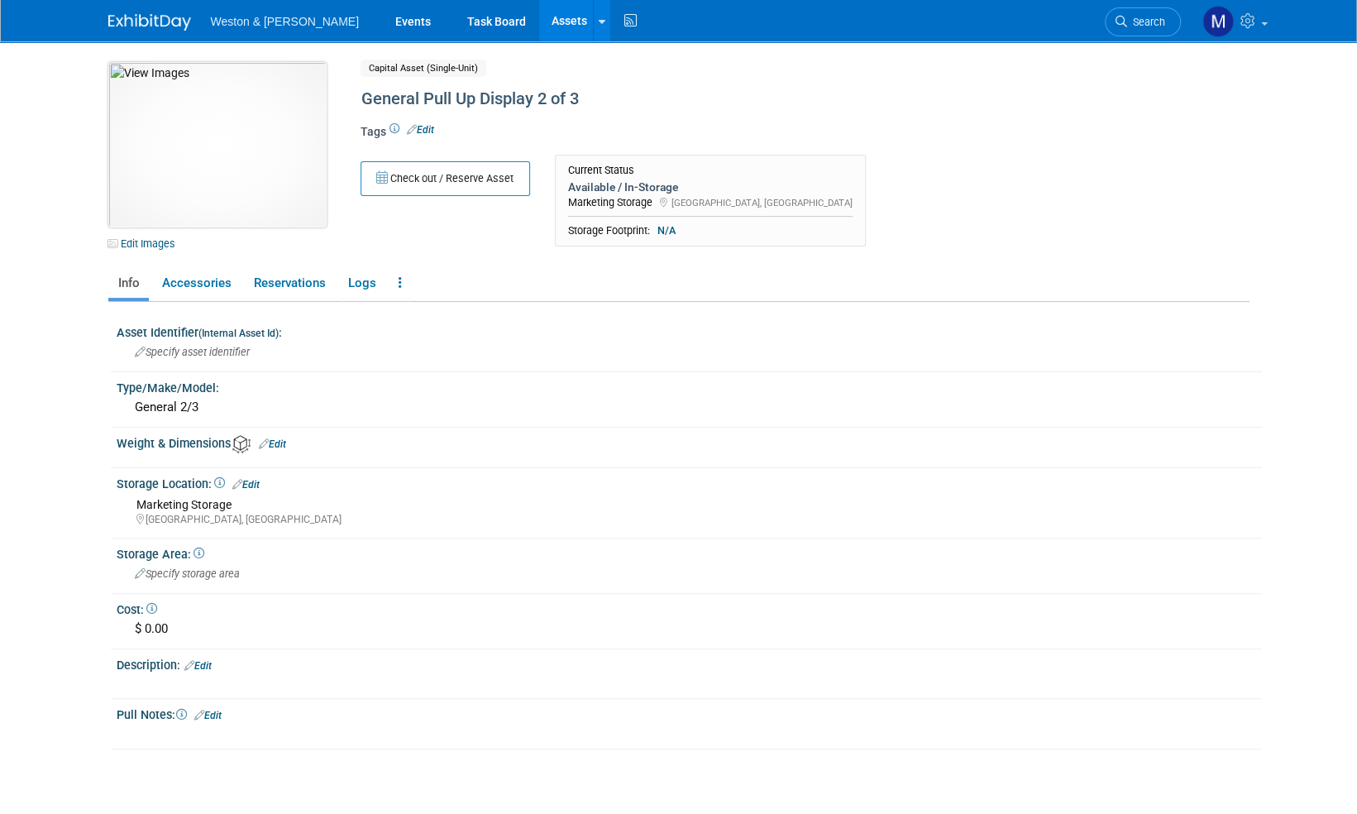
click at [235, 159] on img at bounding box center [217, 144] width 218 height 165
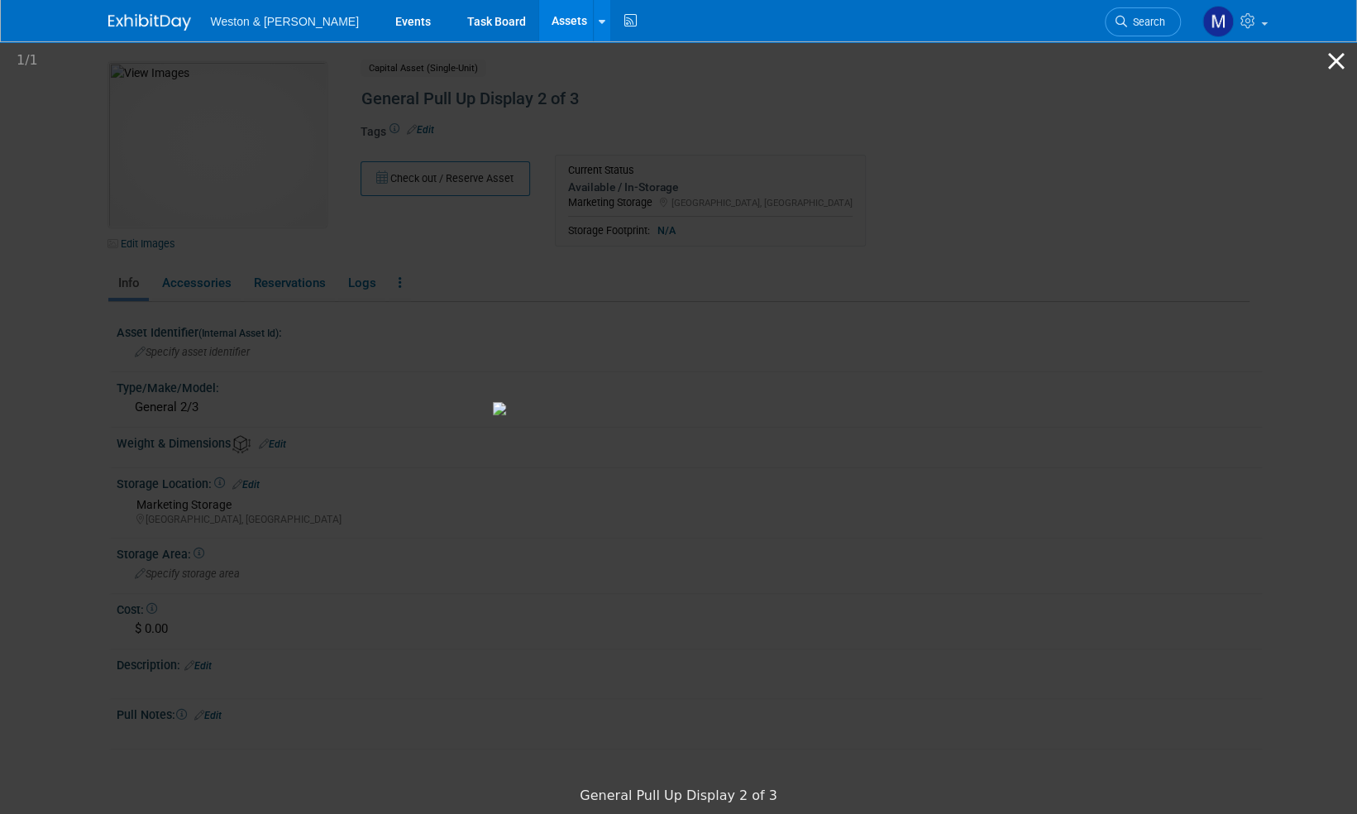
click at [1337, 64] on button "Close gallery" at bounding box center [1336, 60] width 41 height 39
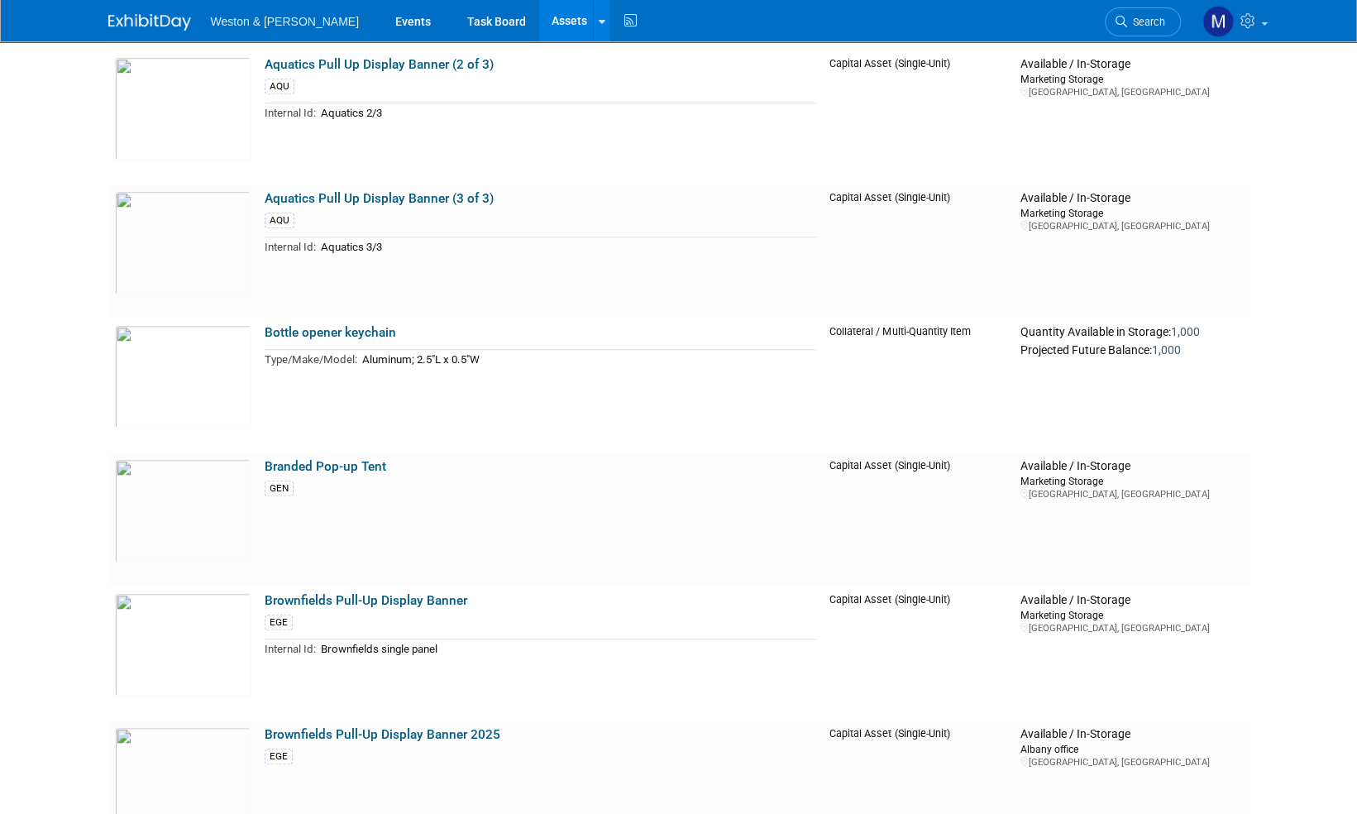
scroll to position [248, 0]
